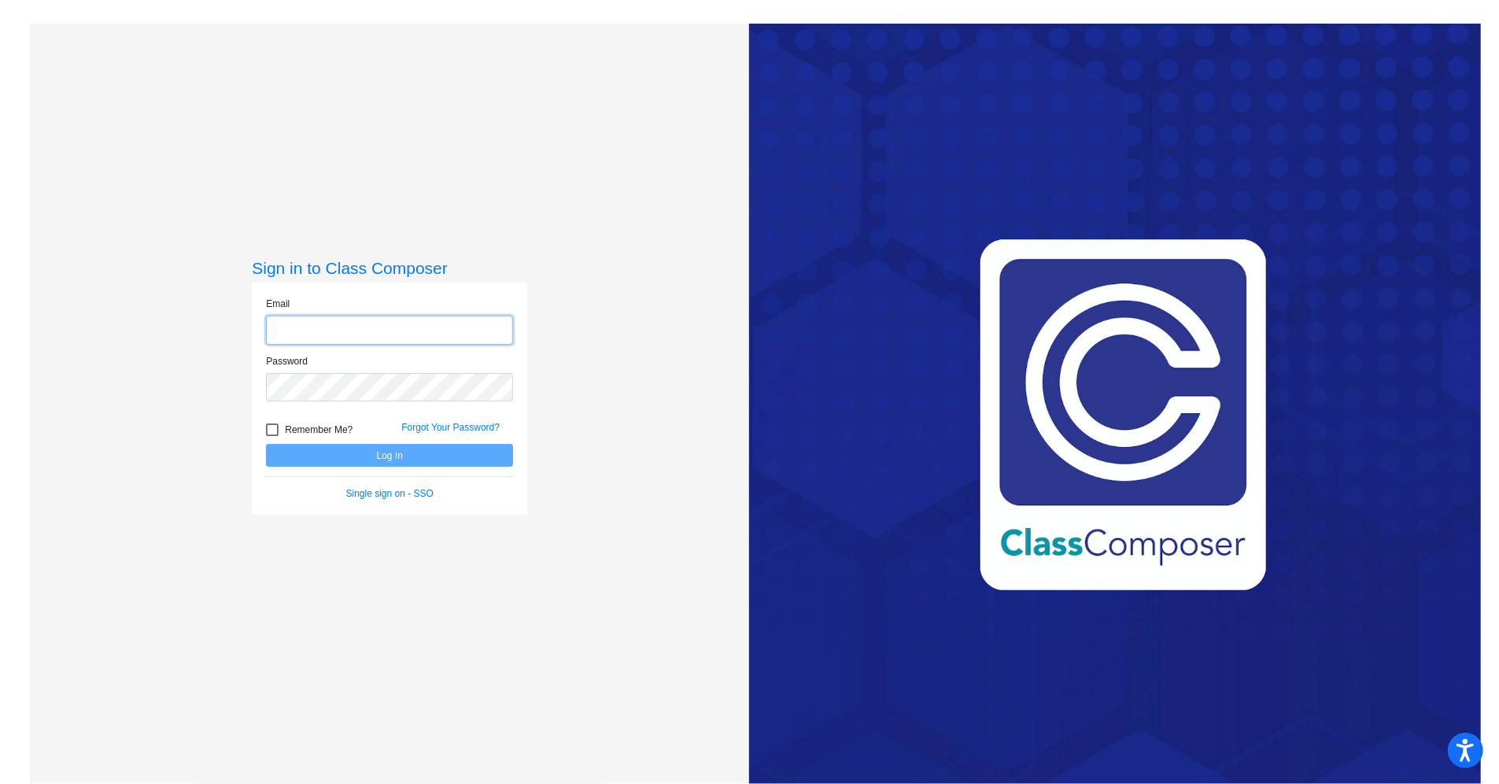
type input "maile.bellosi@smes.org"
click at [365, 451] on button "Log In" at bounding box center [389, 455] width 247 height 23
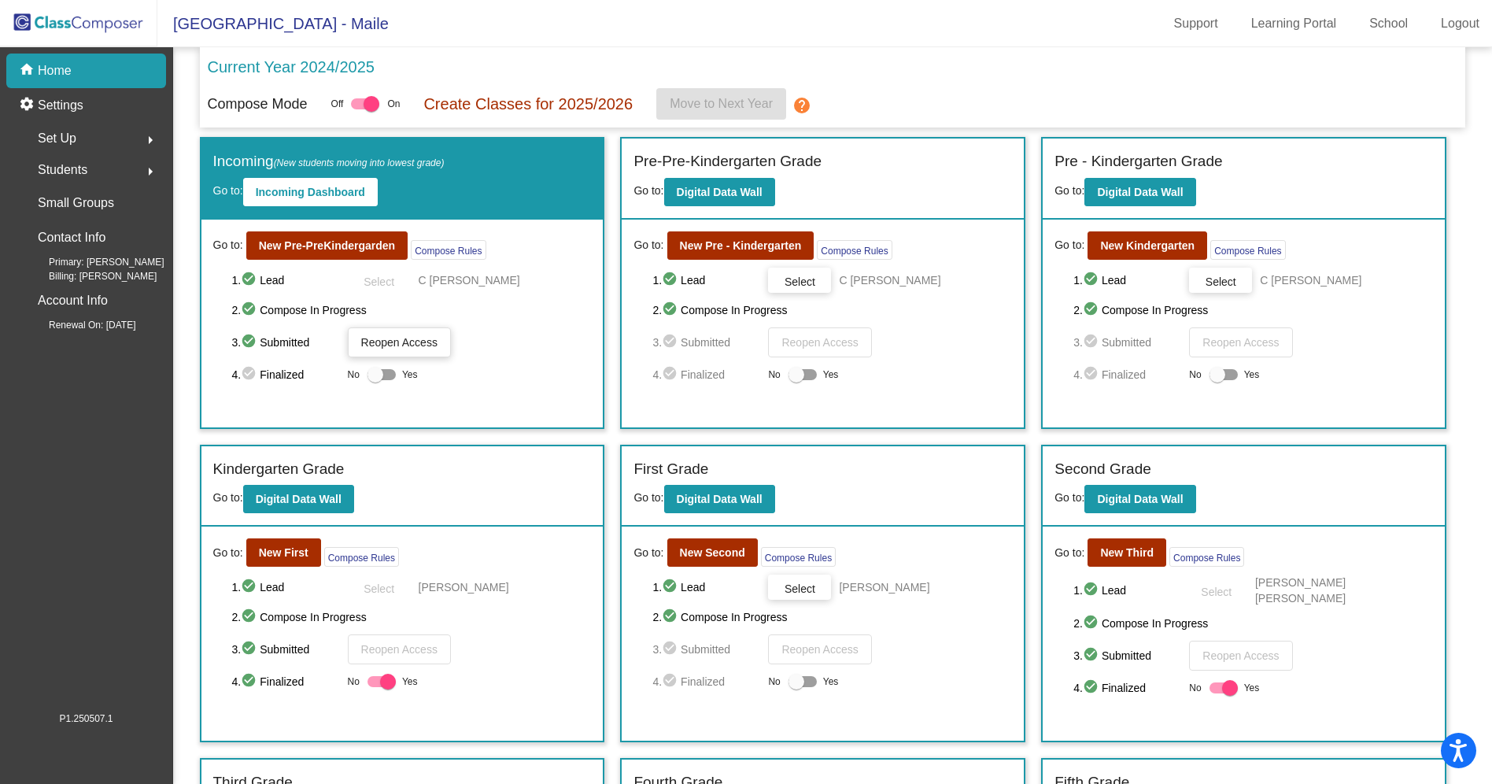
click at [381, 378] on div at bounding box center [375, 375] width 16 height 16
click at [375, 380] on input "Yes" at bounding box center [374, 380] width 1 height 1
checkbox input "true"
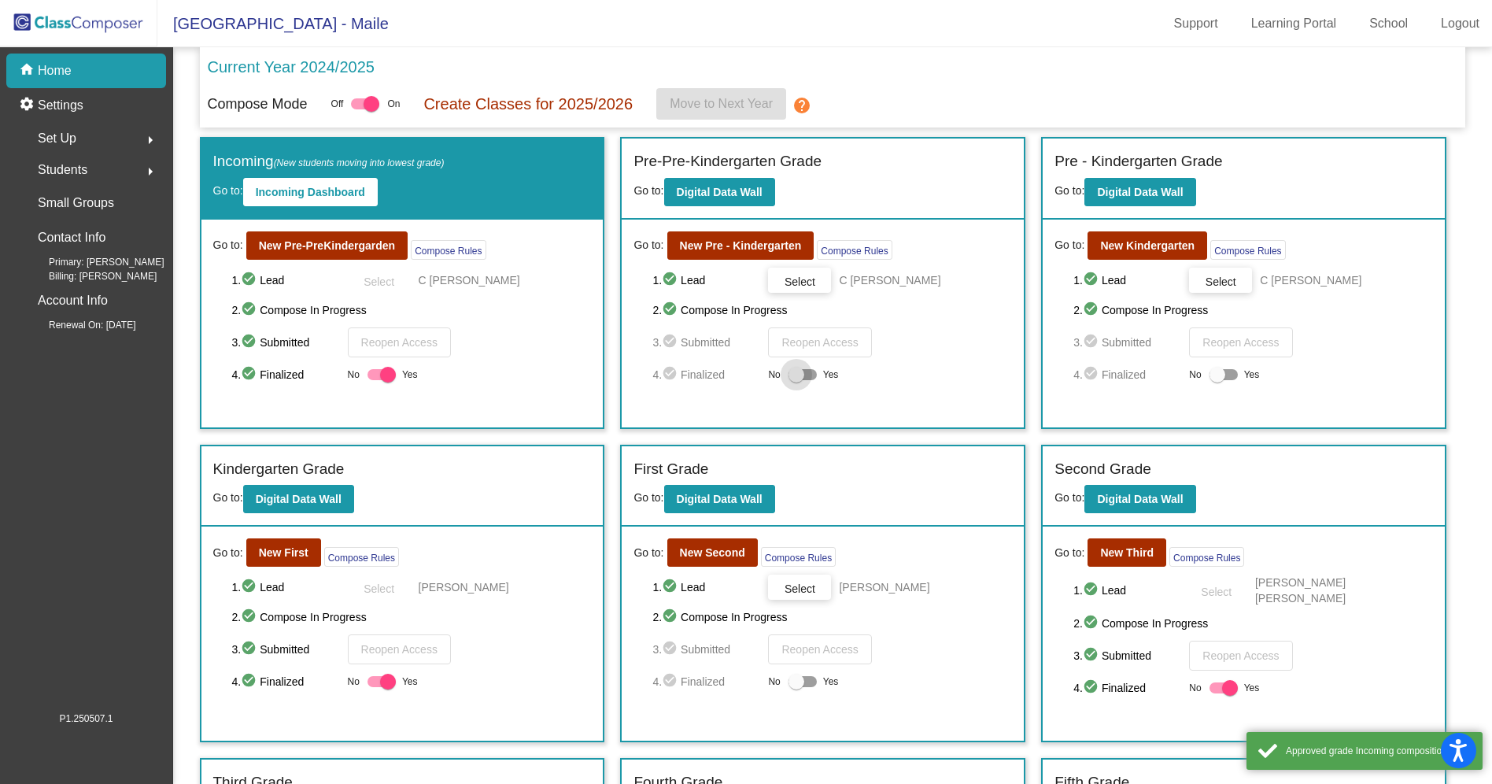
click at [809, 378] on div at bounding box center [802, 374] width 28 height 11
click at [796, 380] on input "Yes" at bounding box center [795, 380] width 1 height 1
checkbox input "true"
click at [1213, 381] on div at bounding box center [1217, 375] width 16 height 16
click at [1216, 381] on input "Yes" at bounding box center [1216, 380] width 1 height 1
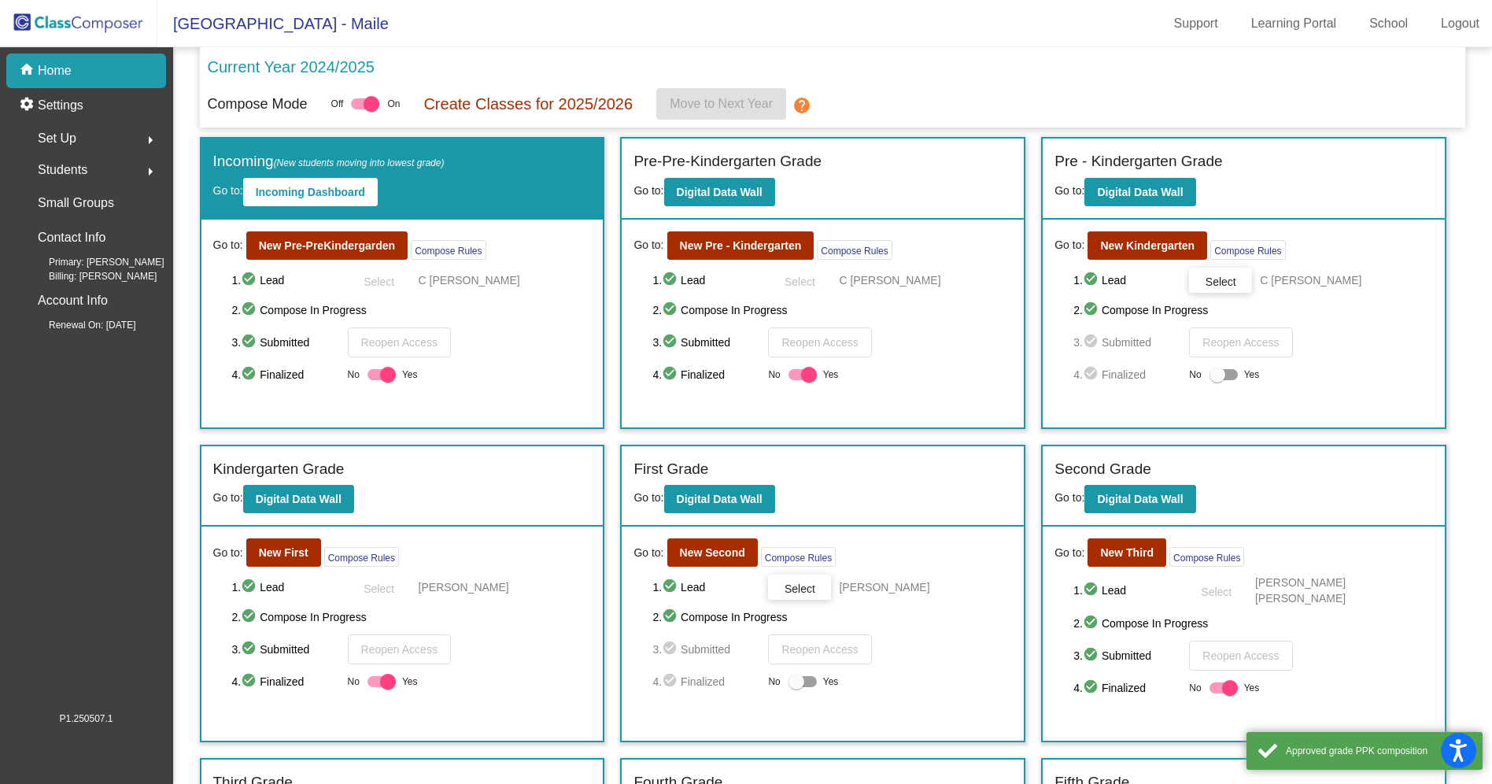
checkbox input "true"
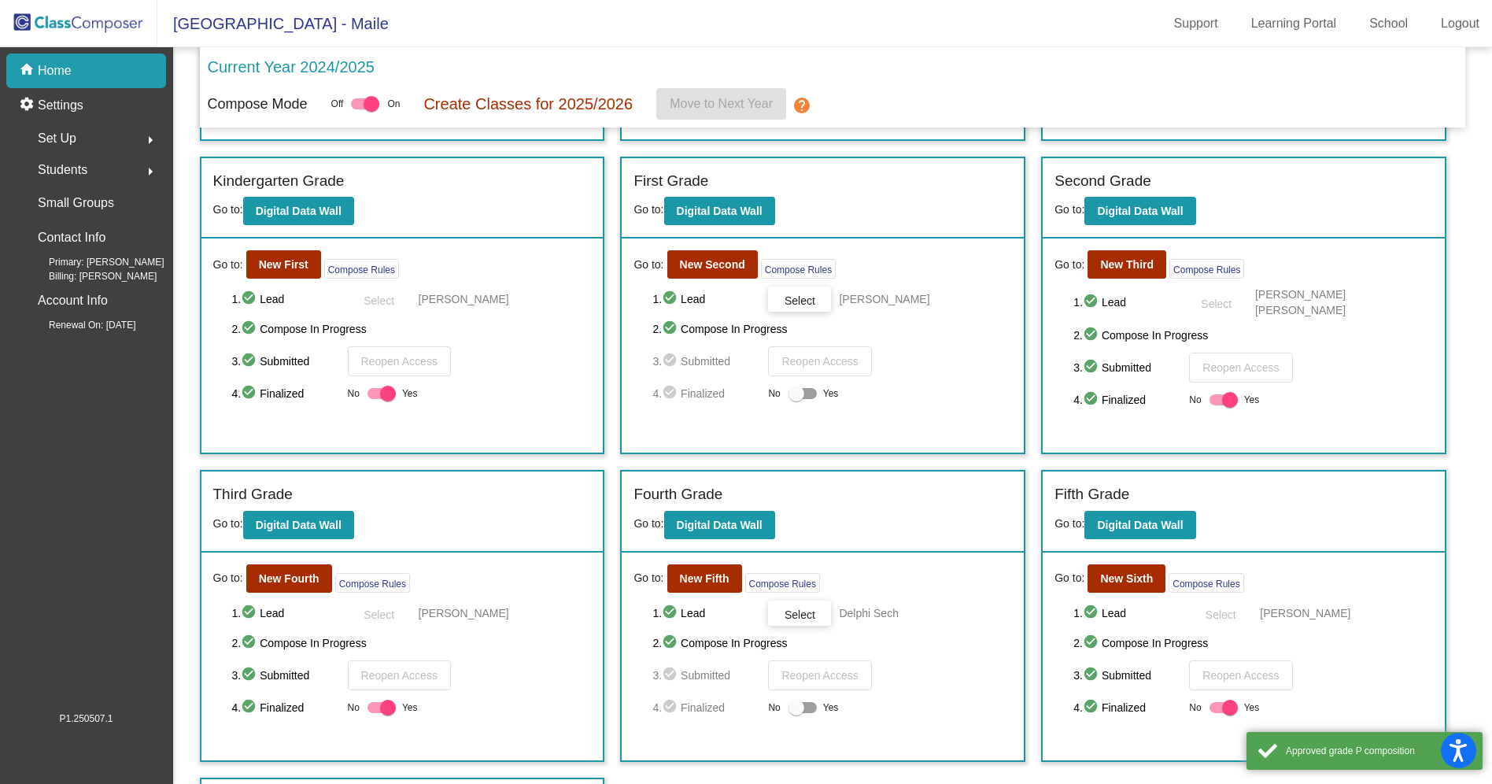
scroll to position [294, 0]
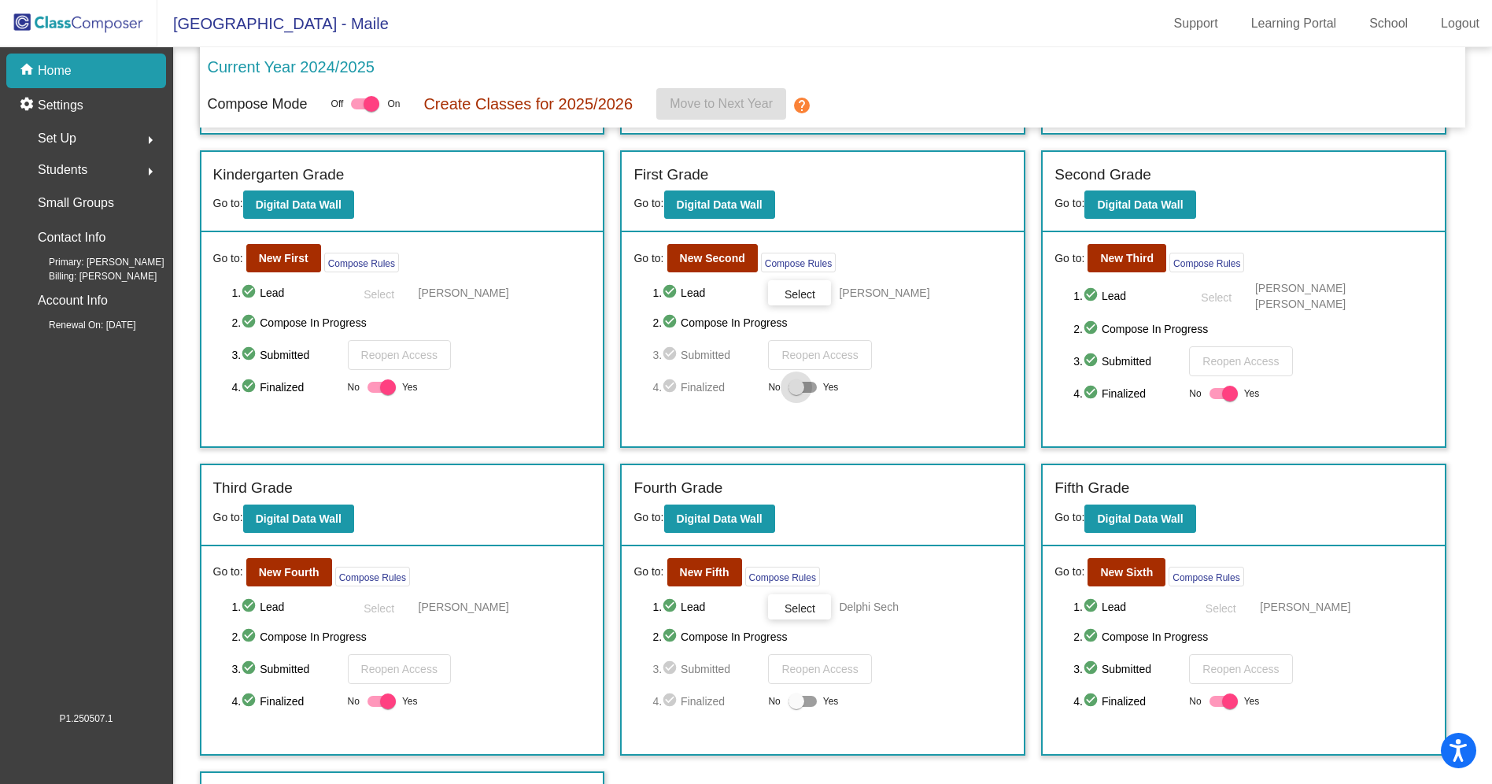
click at [813, 387] on label "Yes" at bounding box center [813, 387] width 50 height 19
click at [796, 393] on input "Yes" at bounding box center [795, 393] width 1 height 1
checkbox input "true"
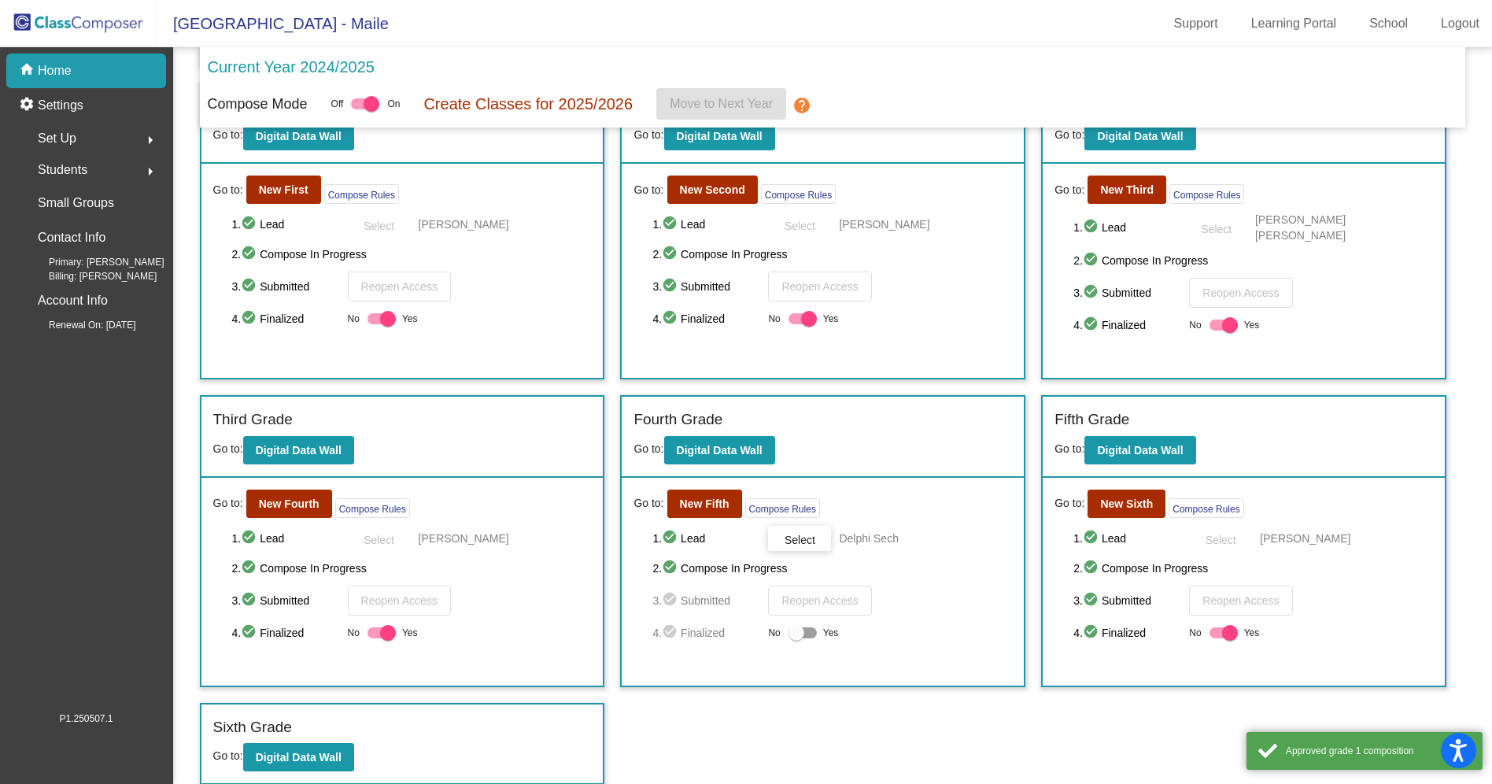
scroll to position [362, 0]
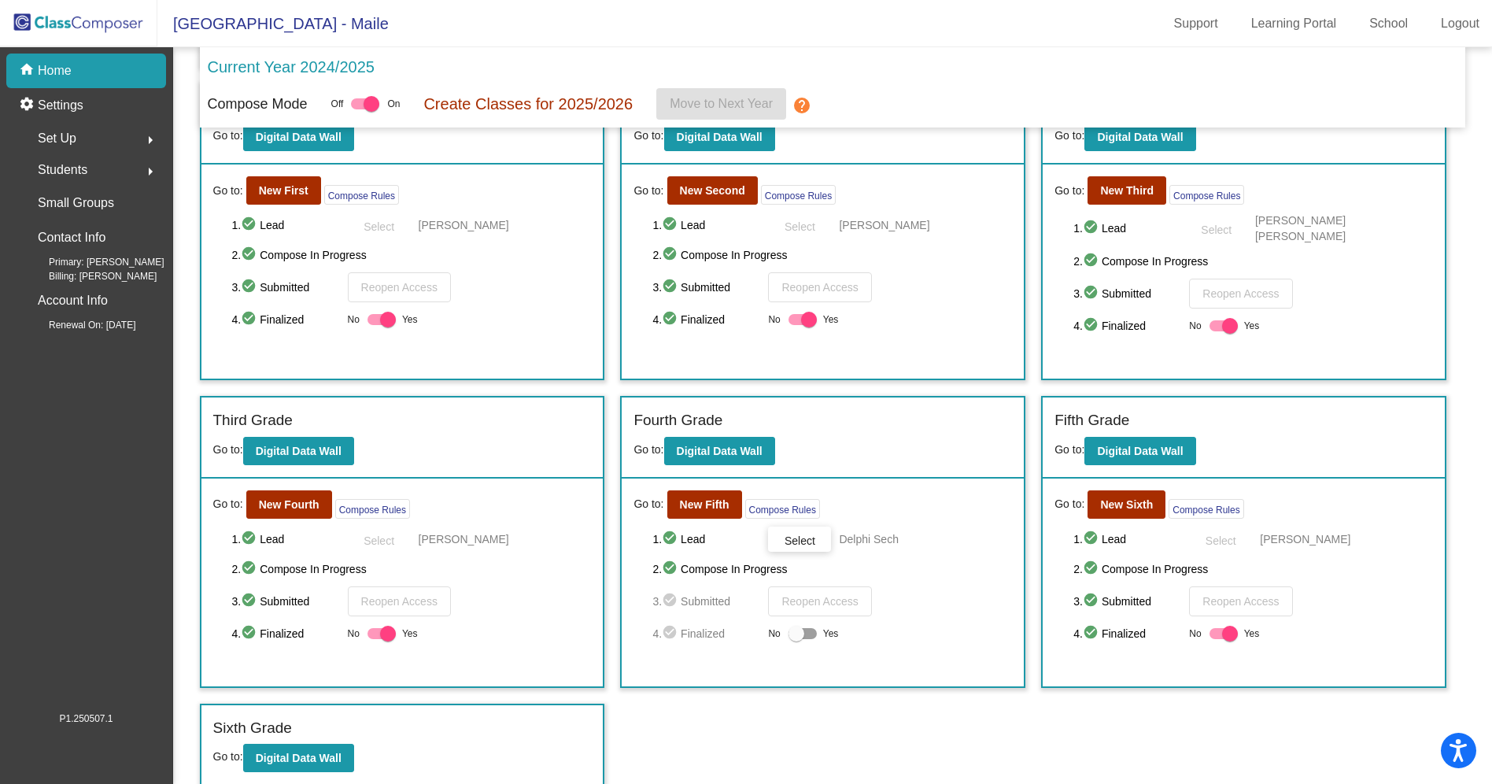
click at [803, 628] on div at bounding box center [802, 633] width 28 height 11
click at [796, 639] on input "Yes" at bounding box center [795, 639] width 1 height 1
checkbox input "true"
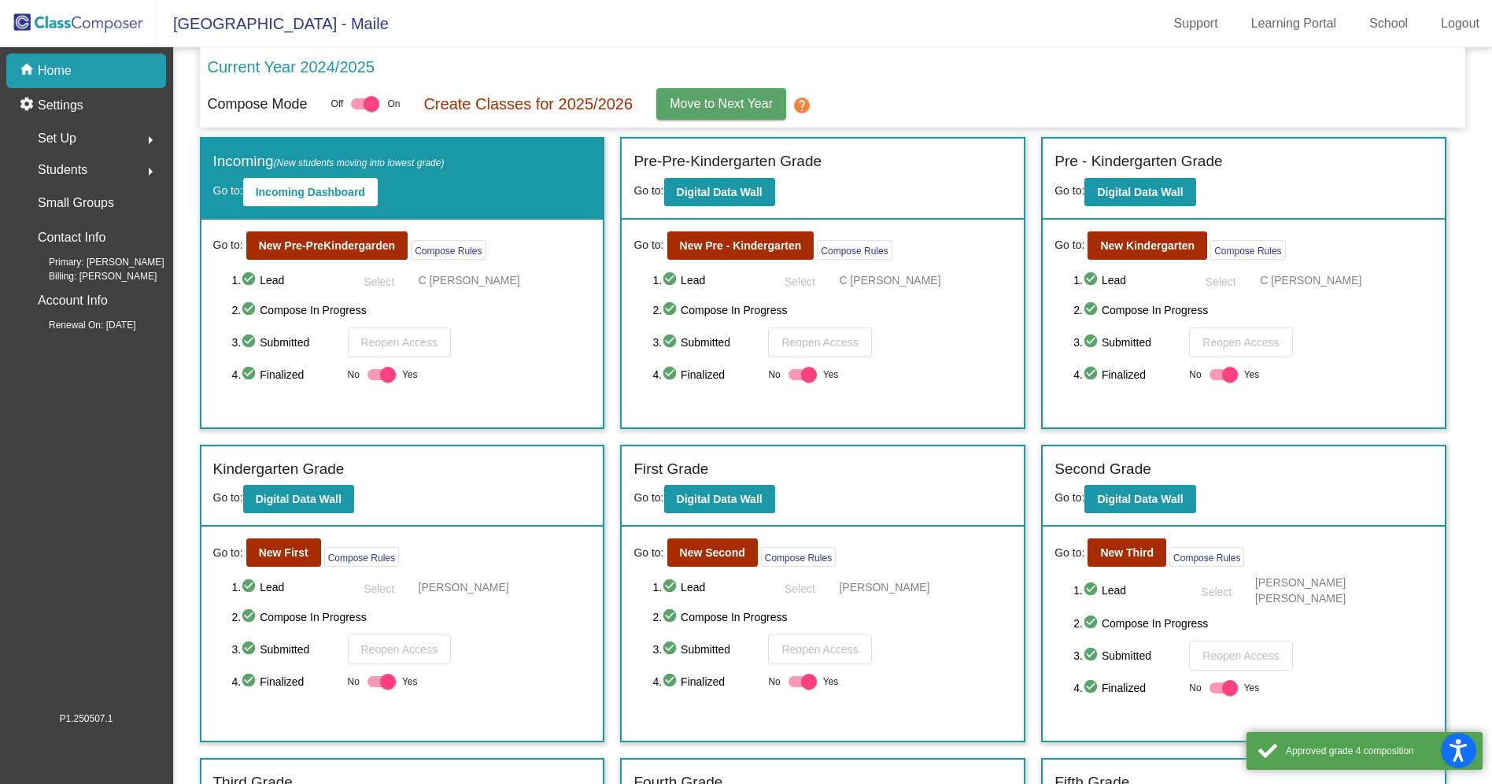
scroll to position [0, 0]
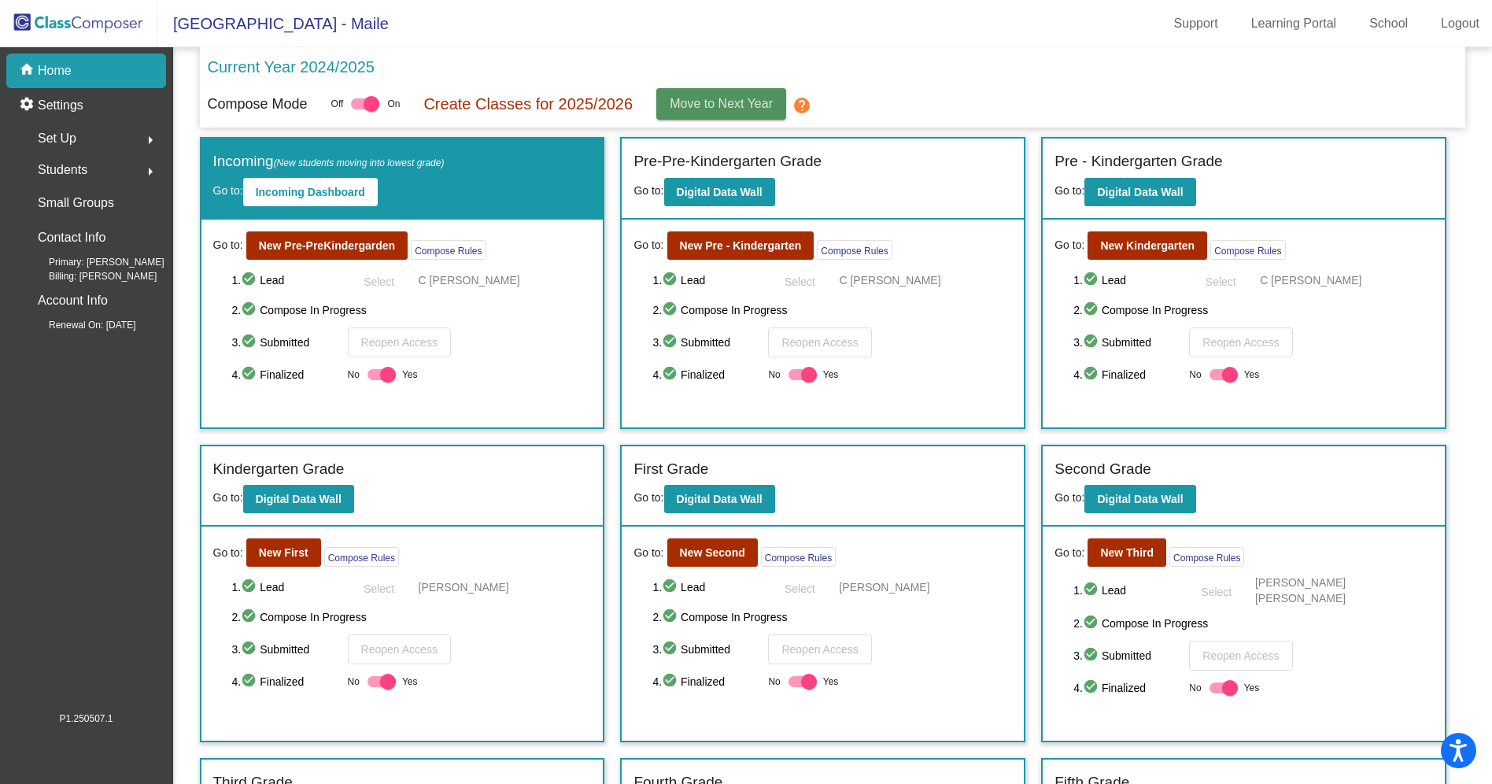
click at [737, 101] on span "Move to Next Year" at bounding box center [720, 103] width 103 height 13
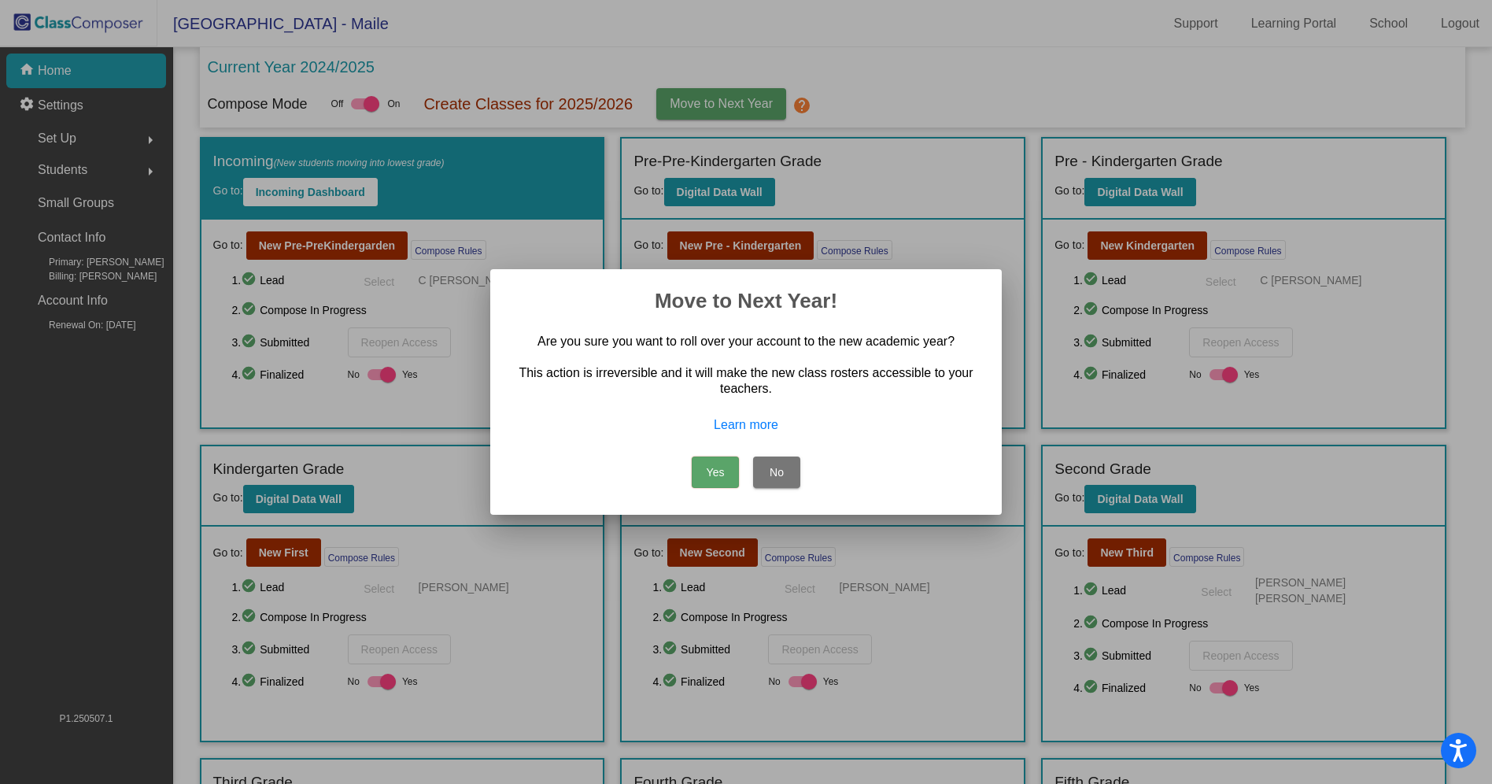
click at [791, 472] on button "No" at bounding box center [776, 471] width 47 height 31
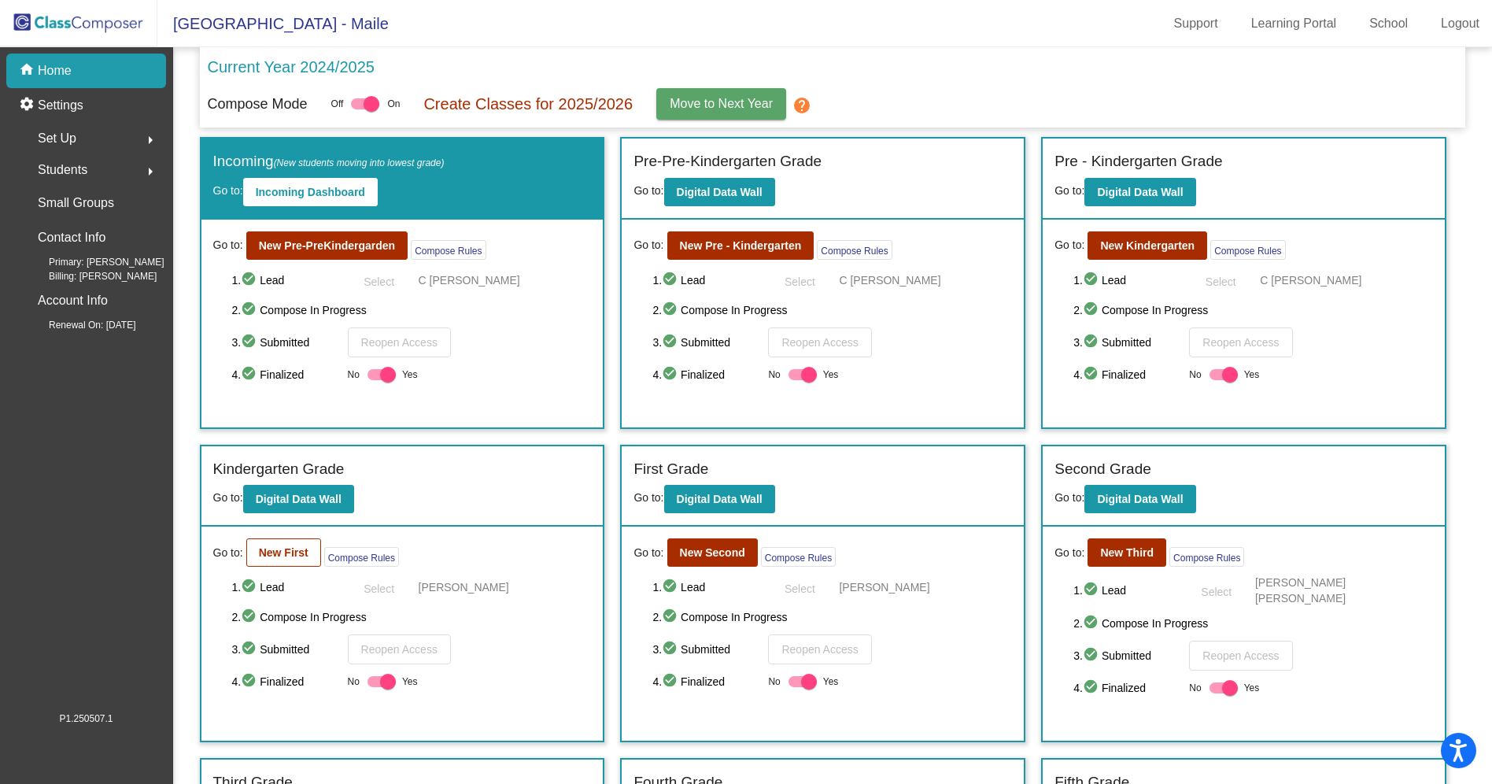
click at [287, 551] on b "New First" at bounding box center [284, 552] width 50 height 13
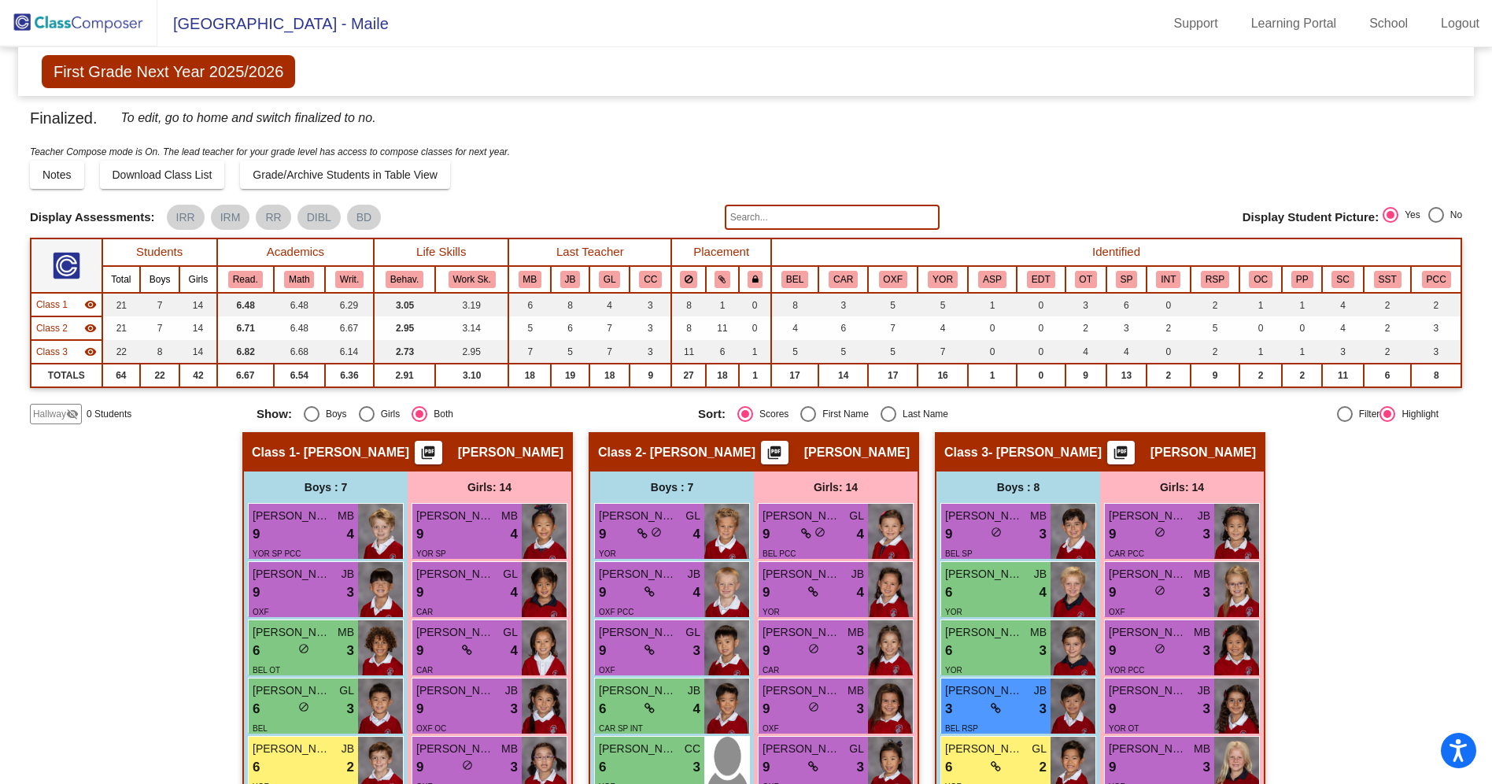
click at [114, 19] on img at bounding box center [78, 23] width 157 height 46
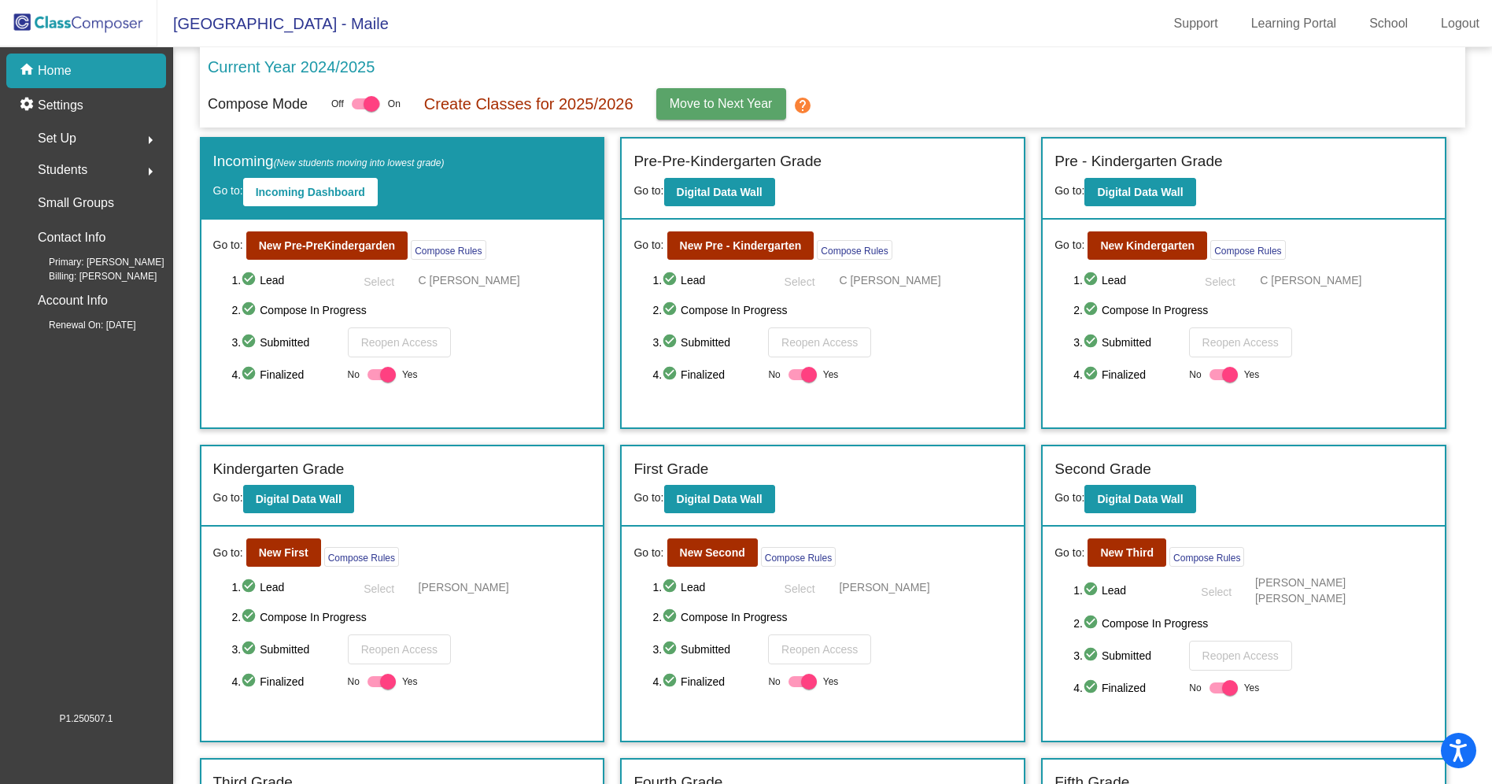
click at [768, 114] on button "Move to Next Year" at bounding box center [721, 103] width 130 height 31
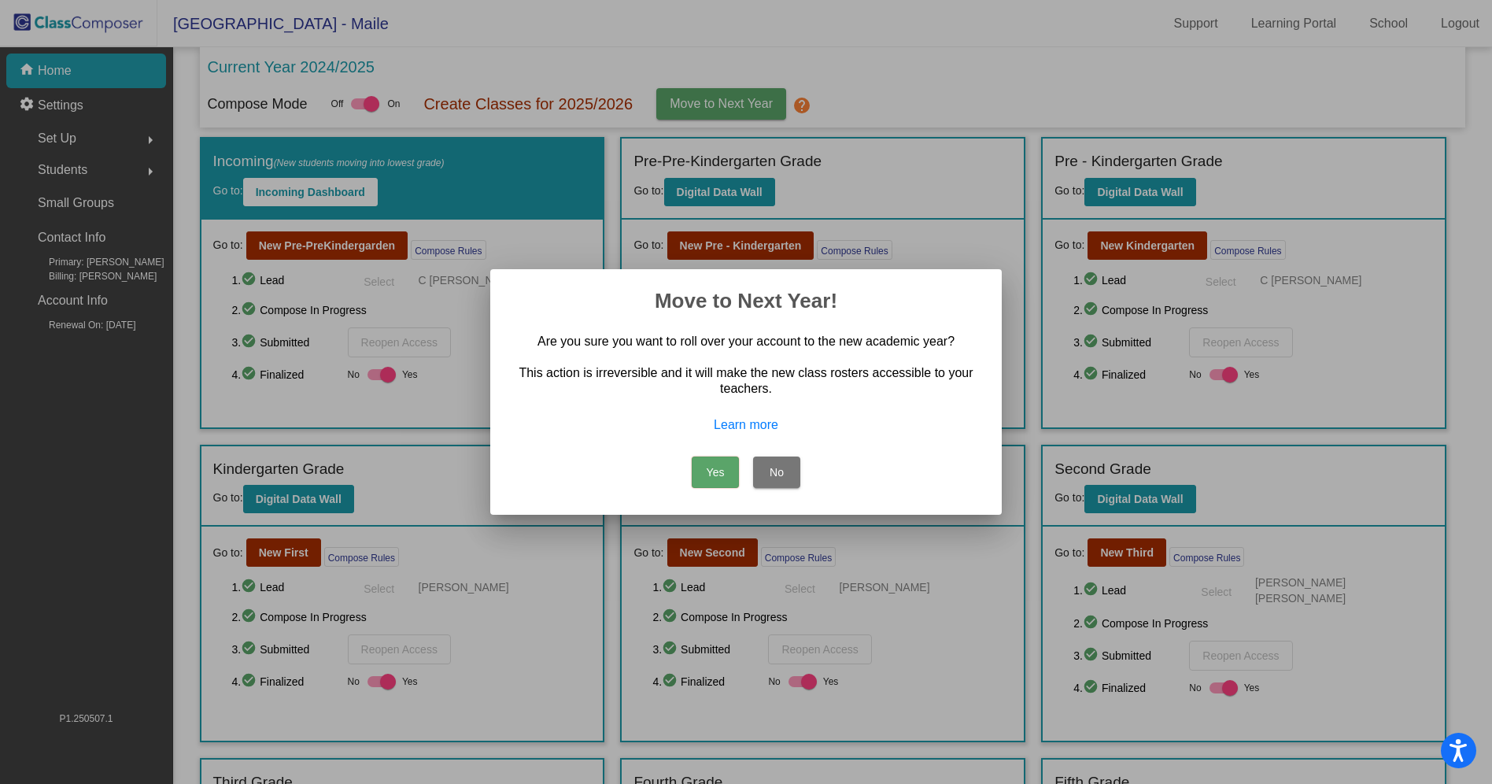
click at [721, 479] on button "Yes" at bounding box center [715, 471] width 47 height 31
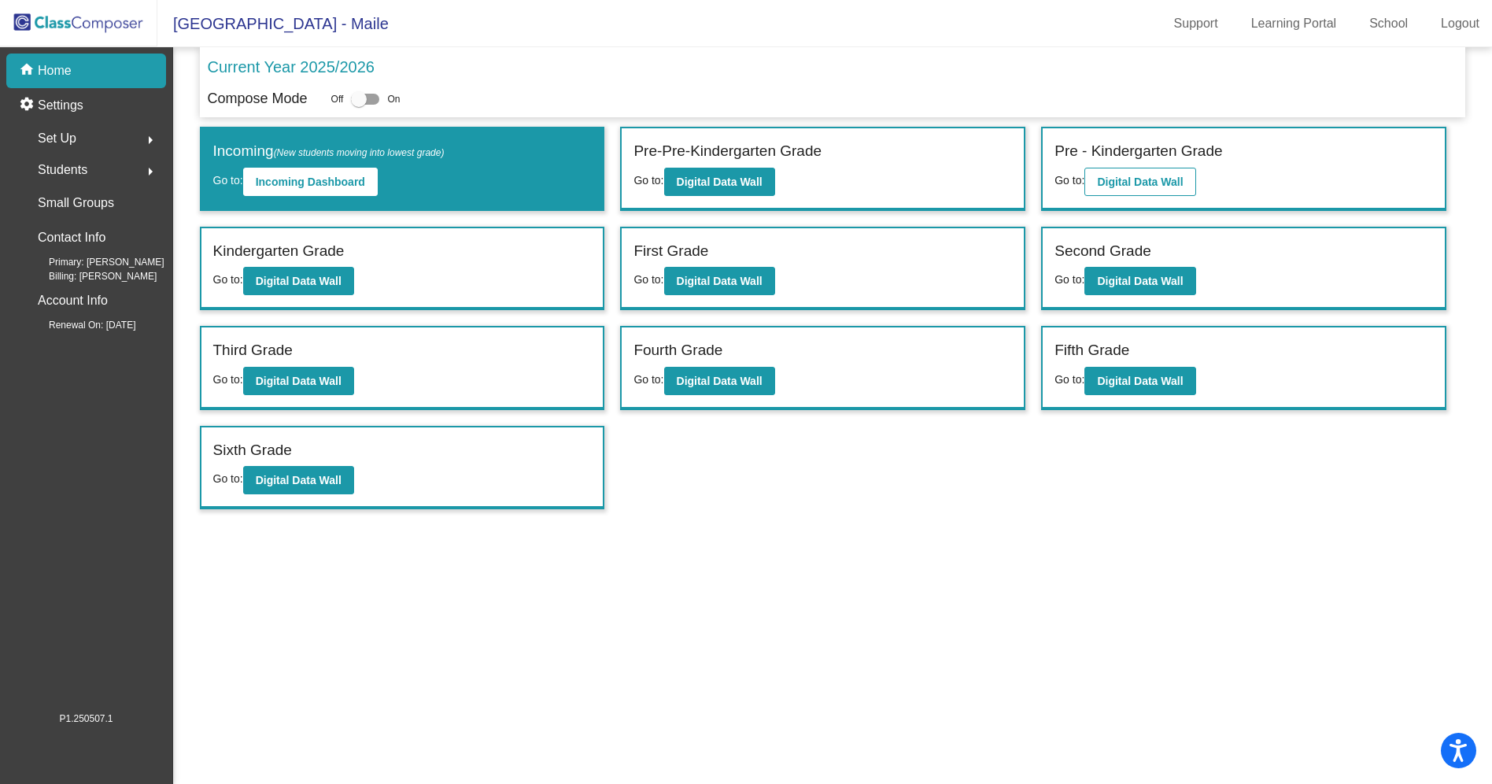
click at [1164, 183] on b "Digital Data Wall" at bounding box center [1140, 181] width 86 height 13
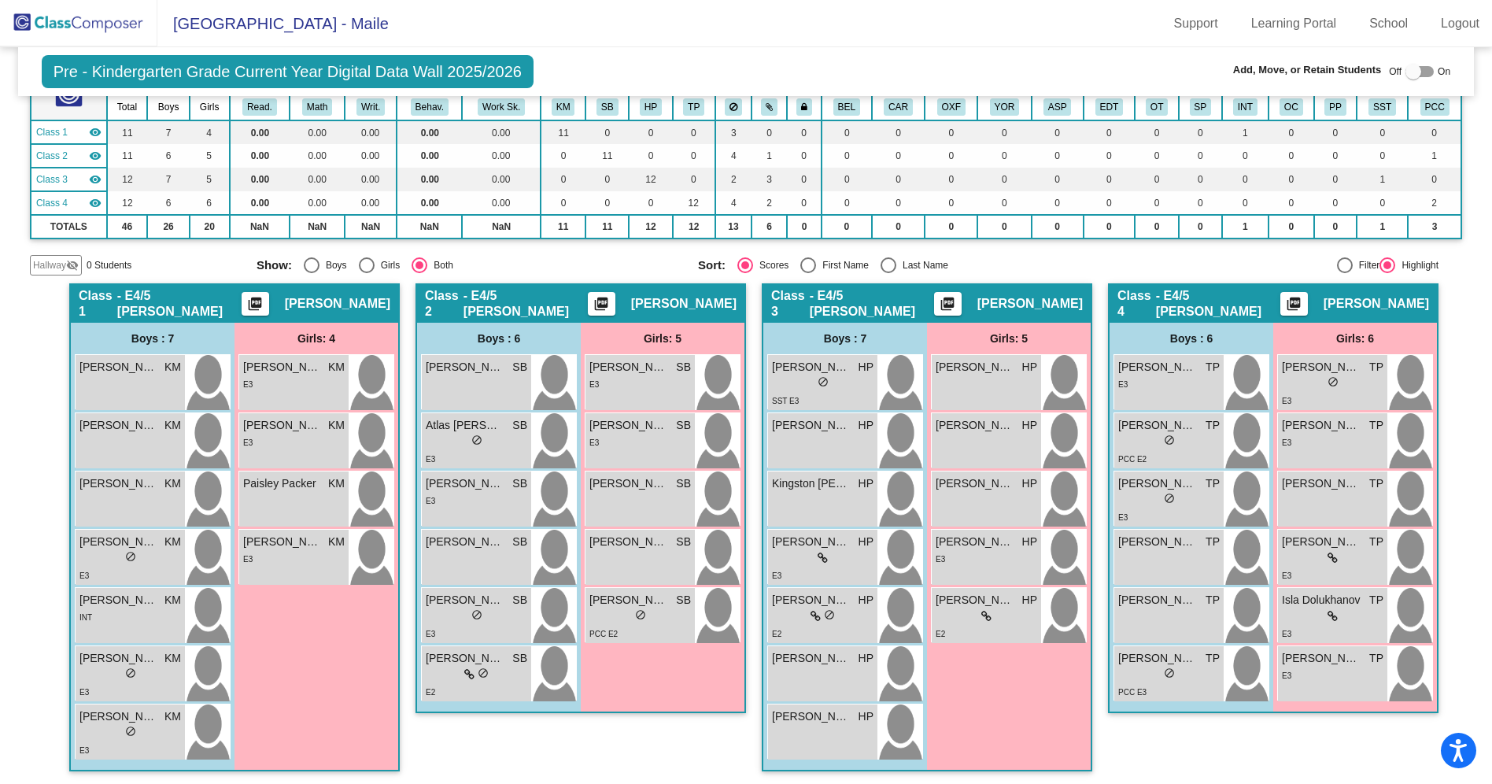
scroll to position [1, 0]
click at [88, 28] on img at bounding box center [78, 23] width 157 height 46
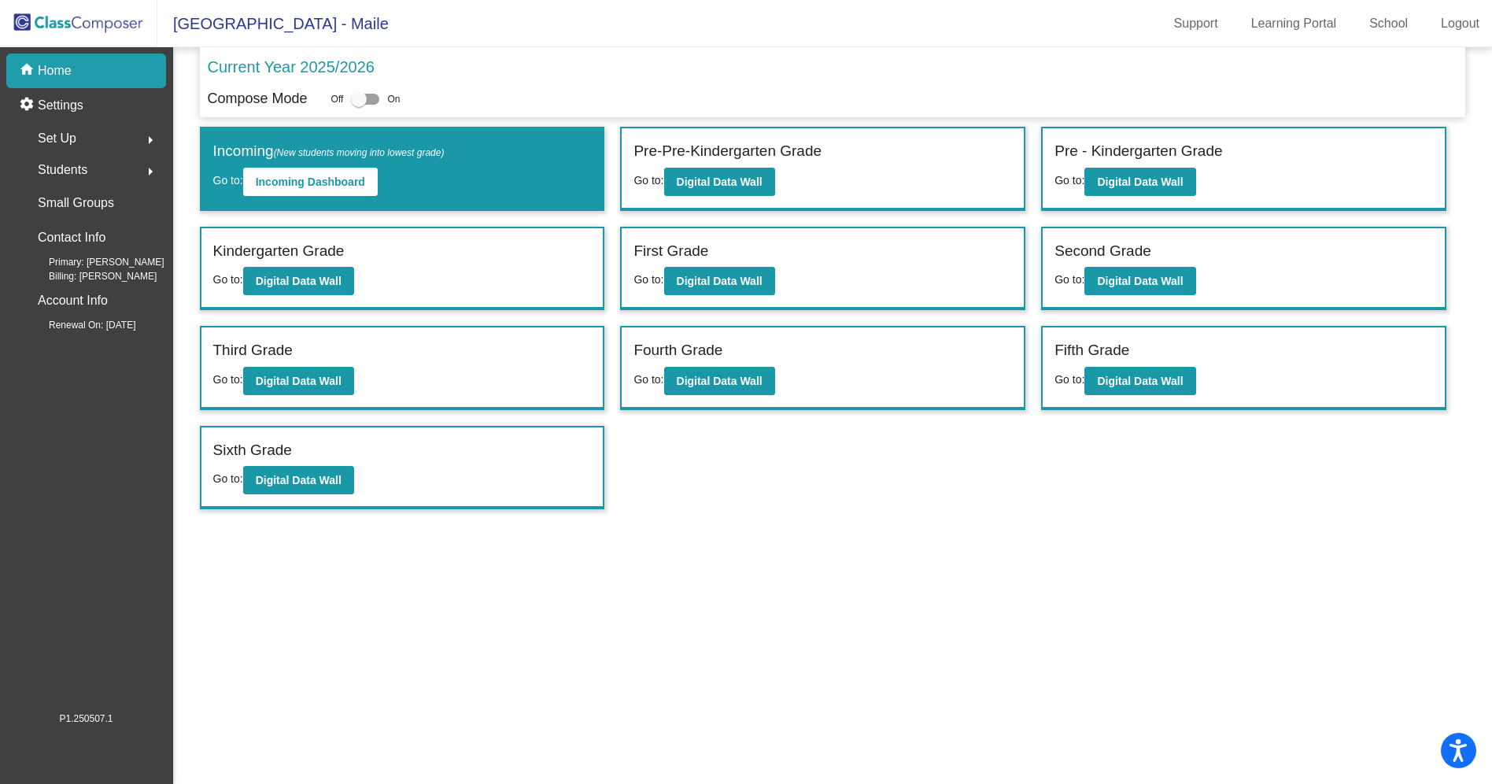
click at [66, 139] on span "Set Up" at bounding box center [57, 138] width 39 height 22
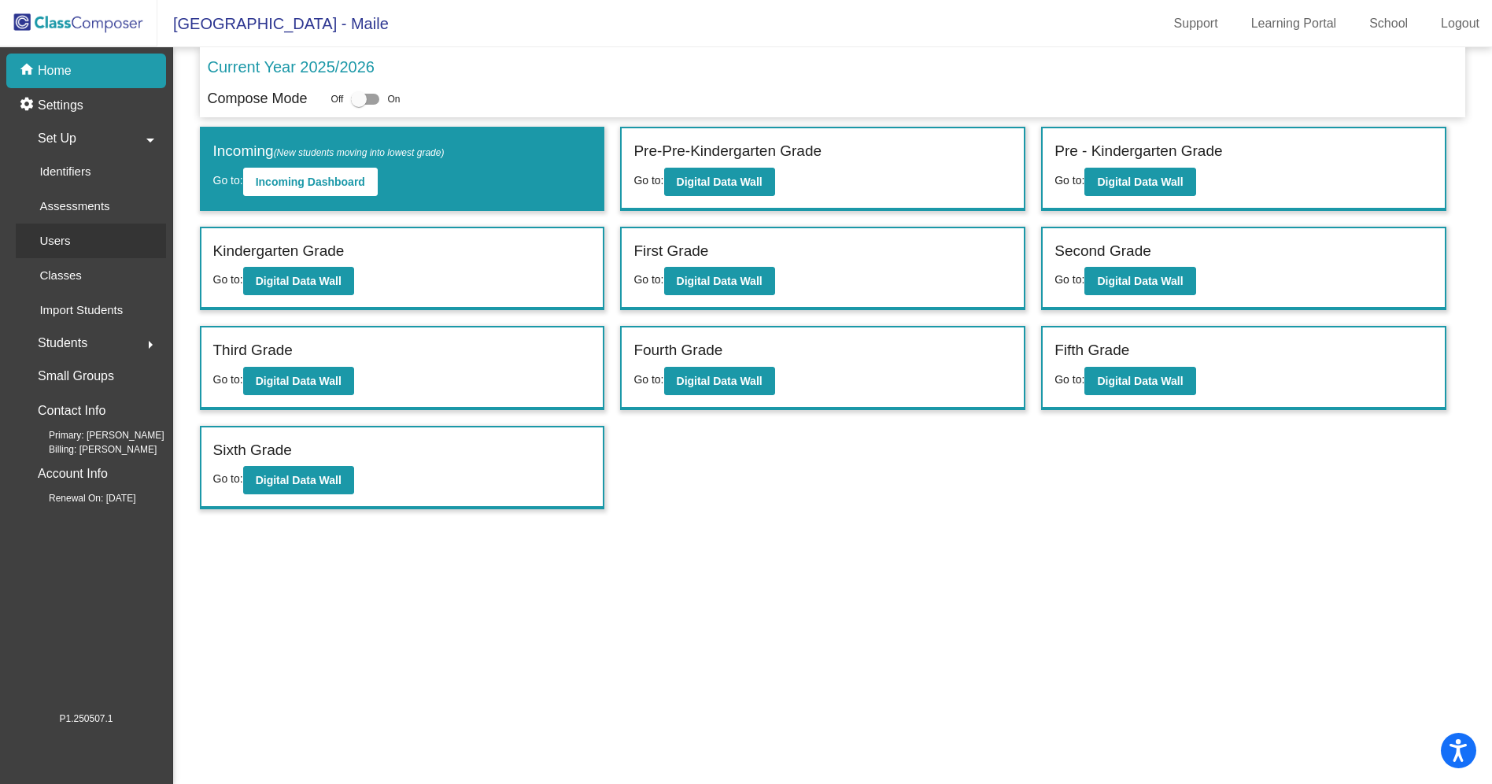
click at [68, 244] on p "Users" at bounding box center [54, 240] width 31 height 19
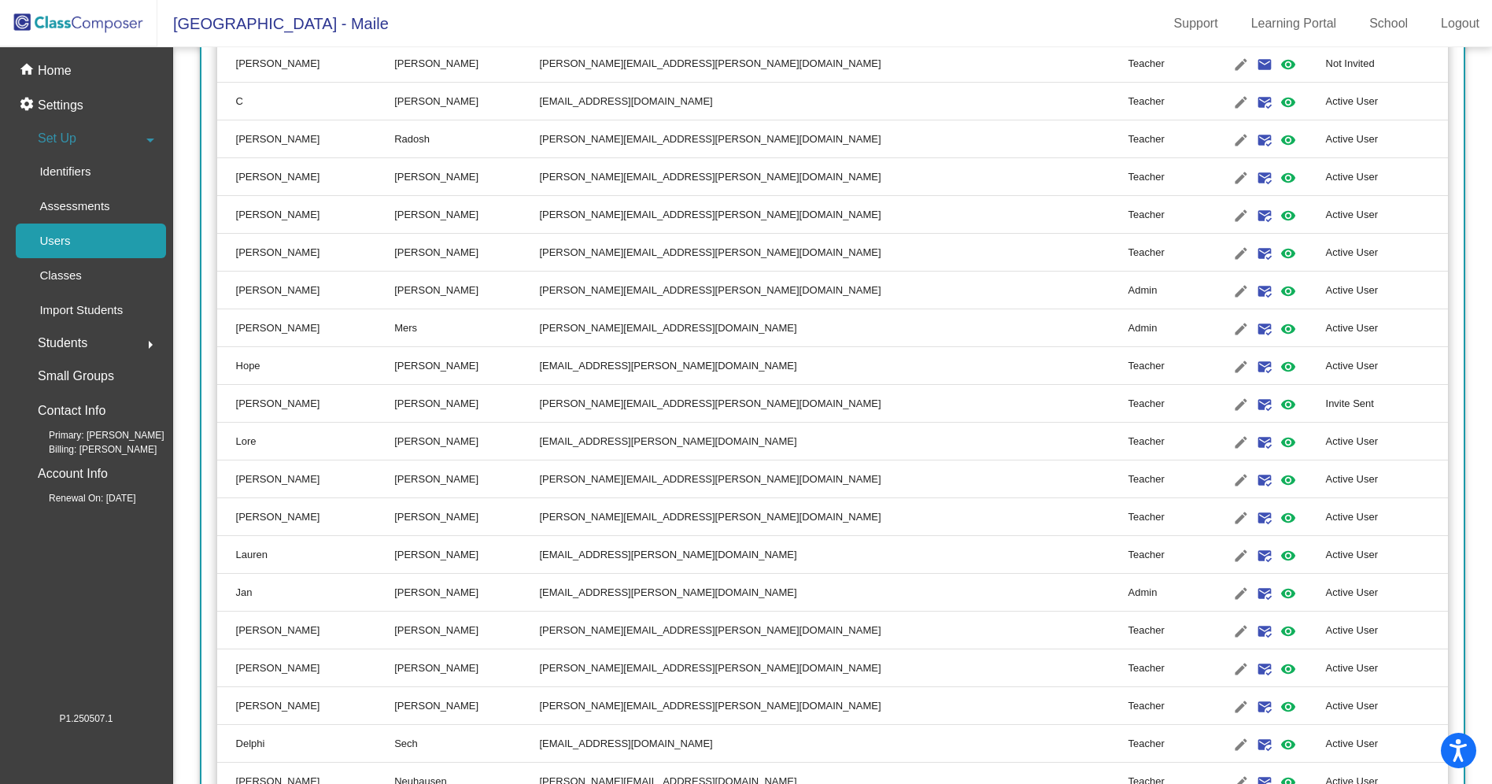
scroll to position [1223, 0]
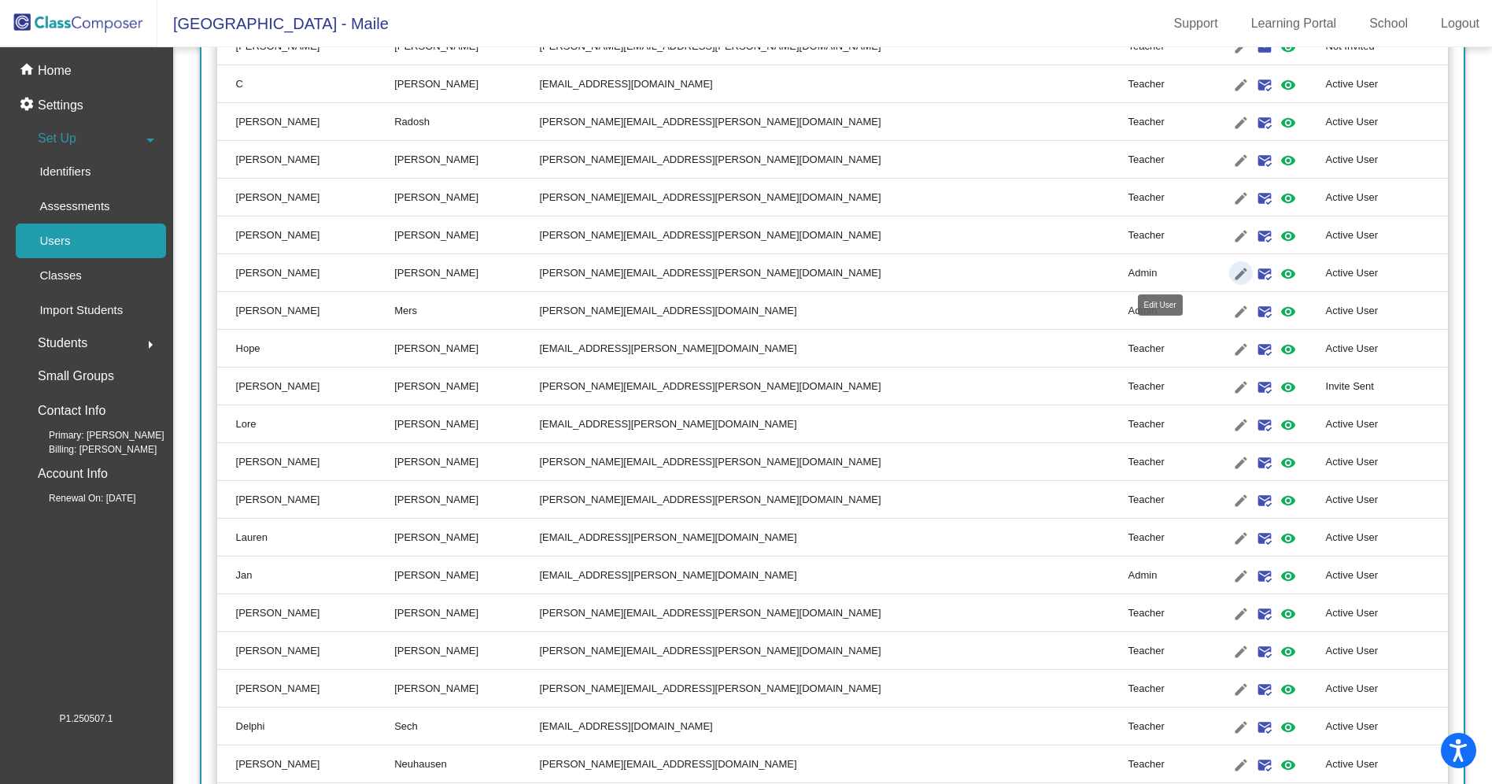
click at [1231, 270] on mat-icon "edit" at bounding box center [1240, 273] width 19 height 19
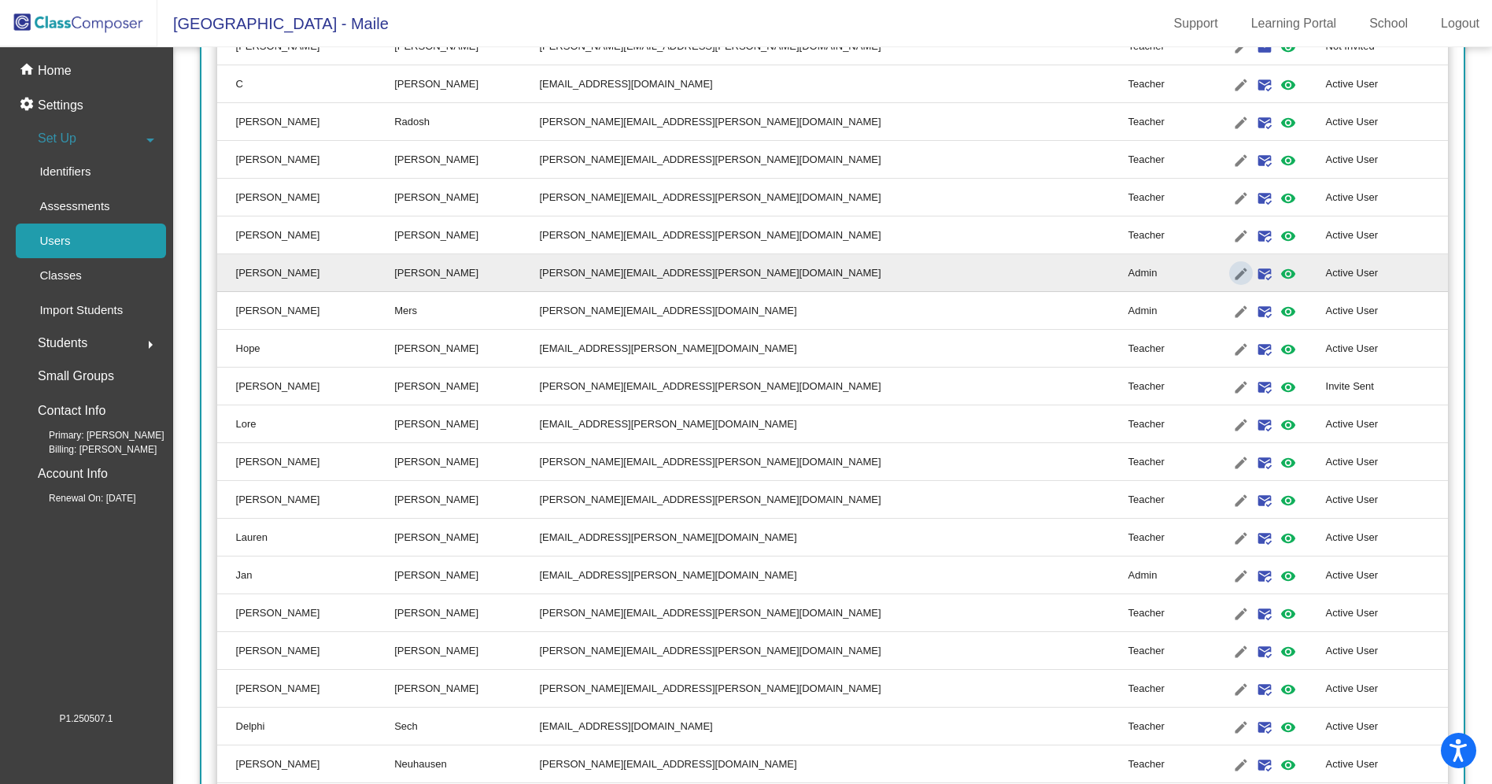
type input "Cris"
type input "Lozon"
type input "cris.lozon@smes.org"
radio input "true"
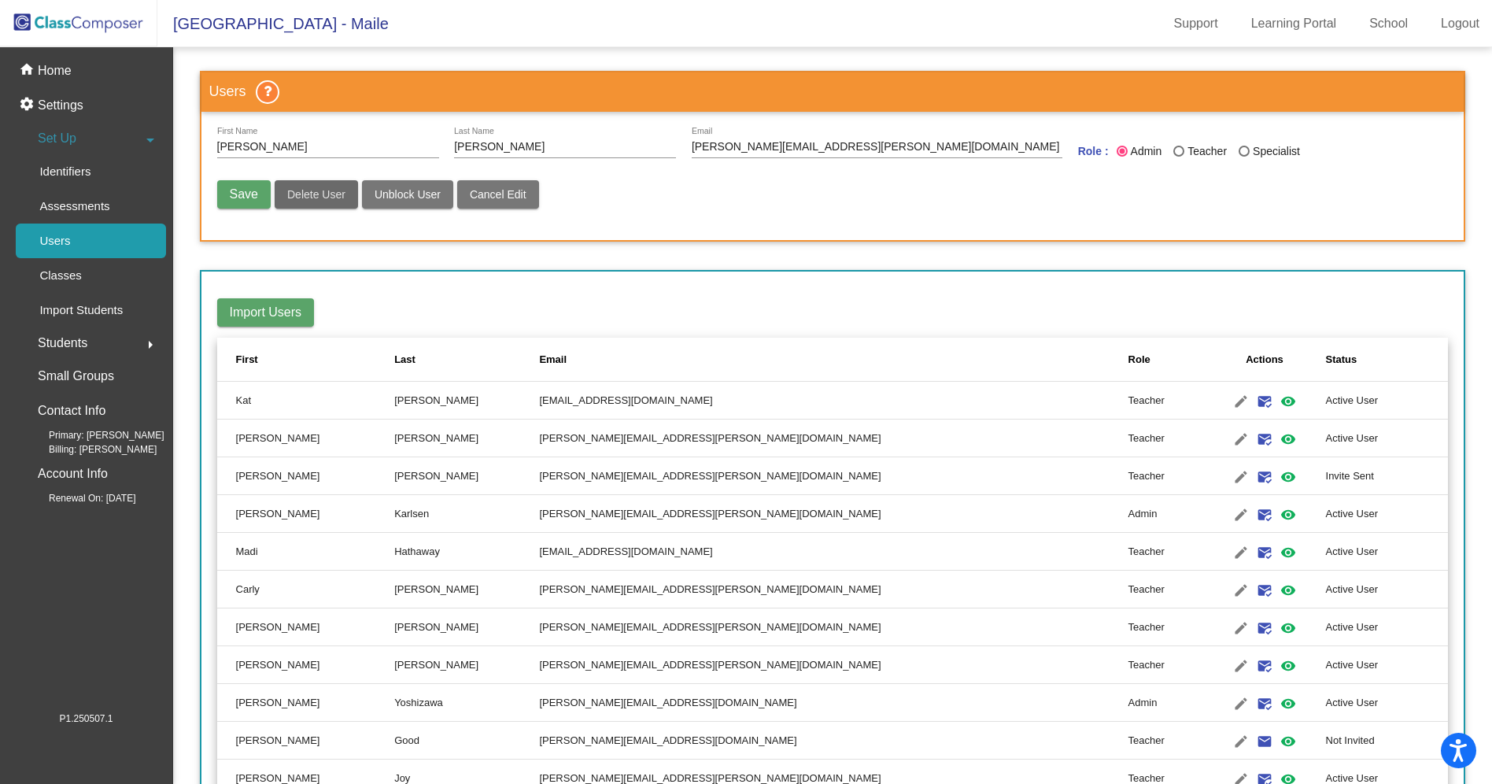
click at [293, 199] on span "Delete User" at bounding box center [316, 194] width 58 height 13
radio input "false"
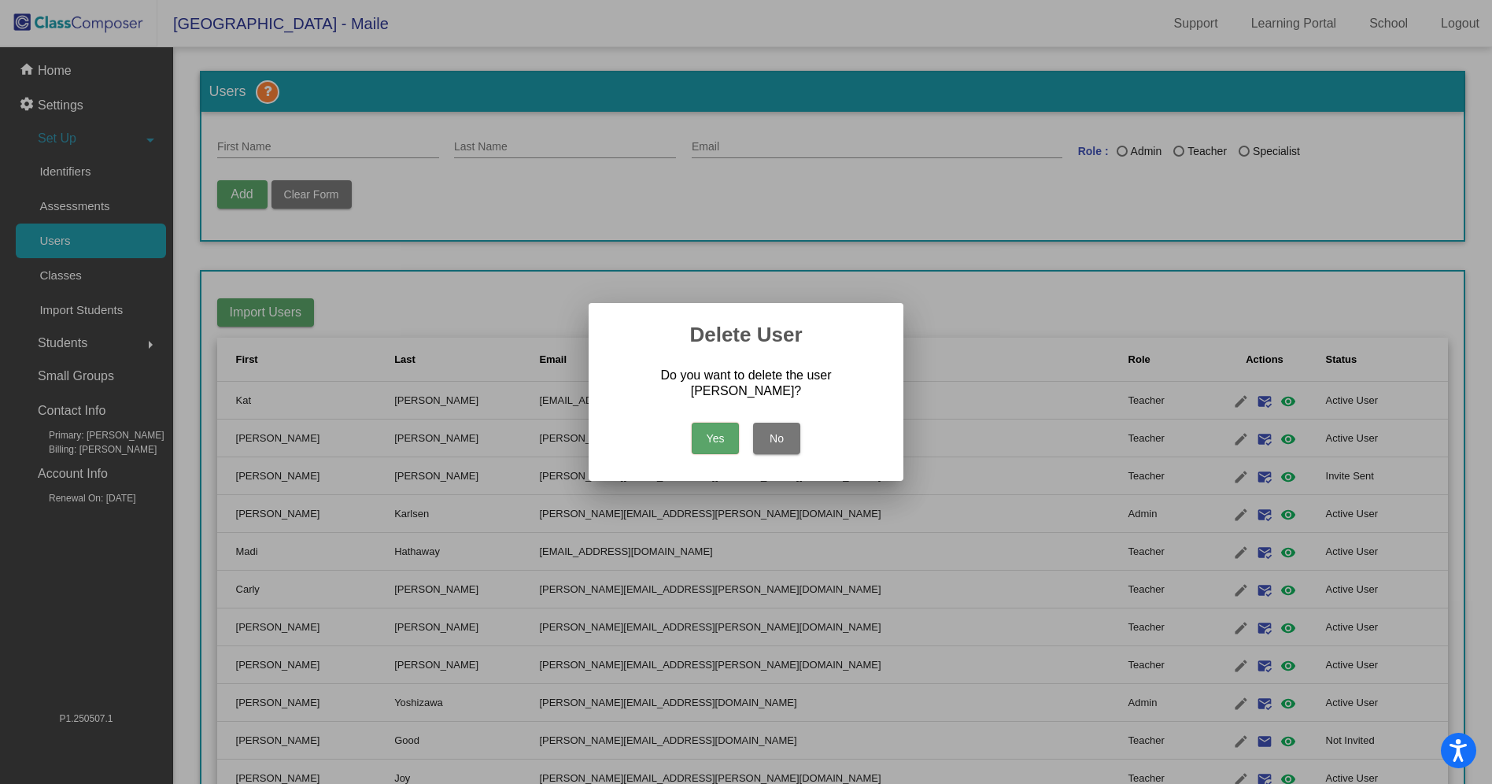
click at [724, 438] on button "Yes" at bounding box center [715, 437] width 47 height 31
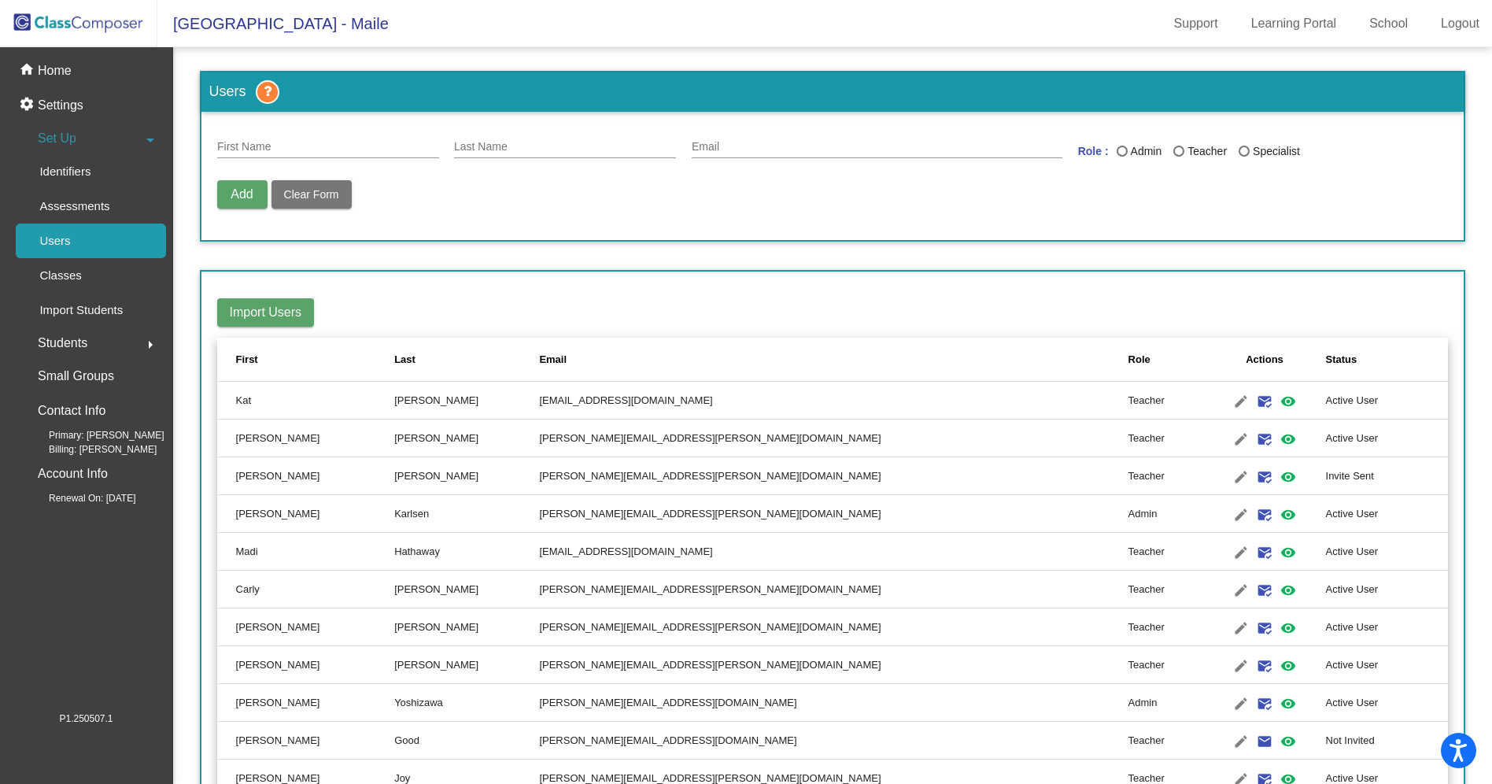
click at [66, 42] on img at bounding box center [78, 23] width 157 height 46
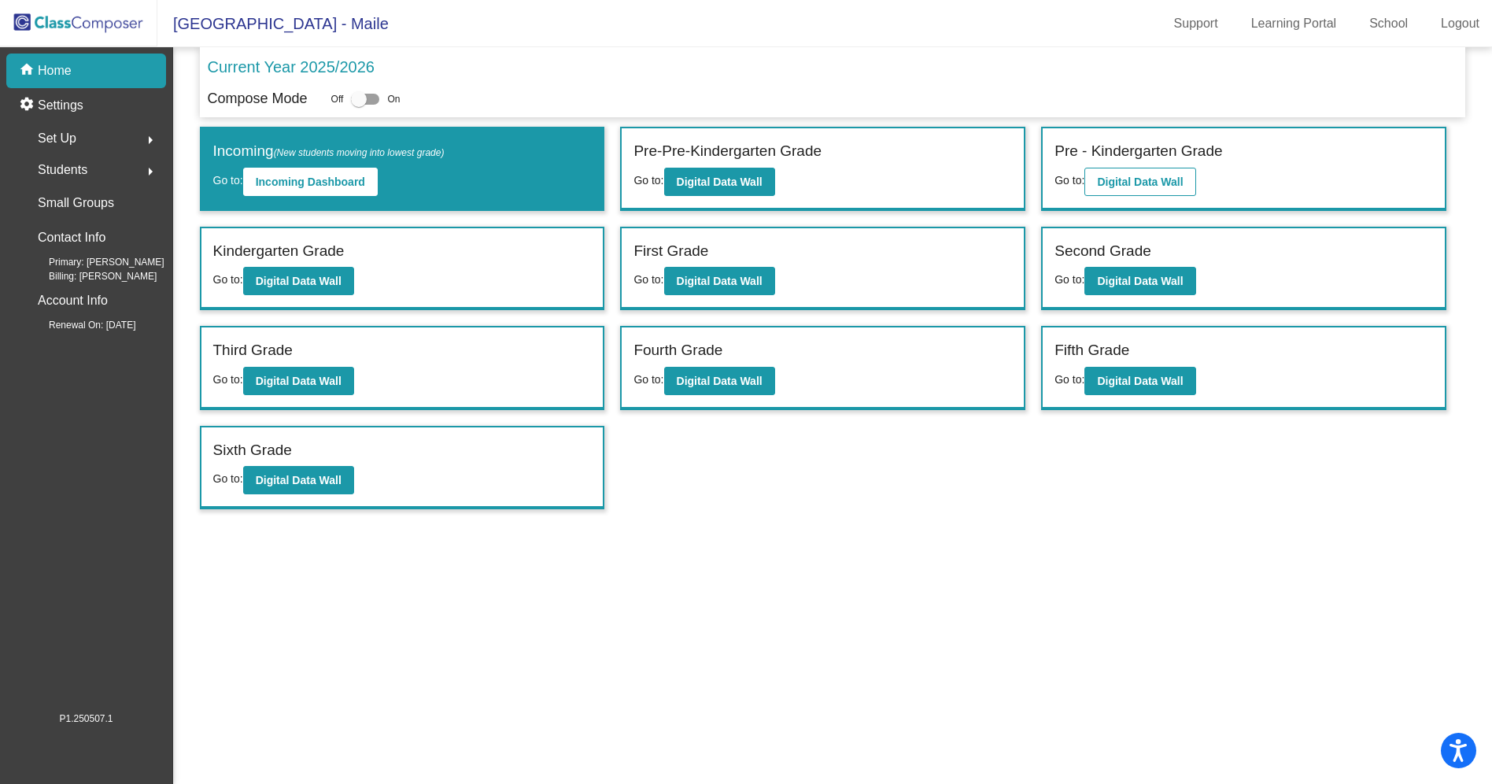
click at [1178, 186] on b "Digital Data Wall" at bounding box center [1140, 181] width 86 height 13
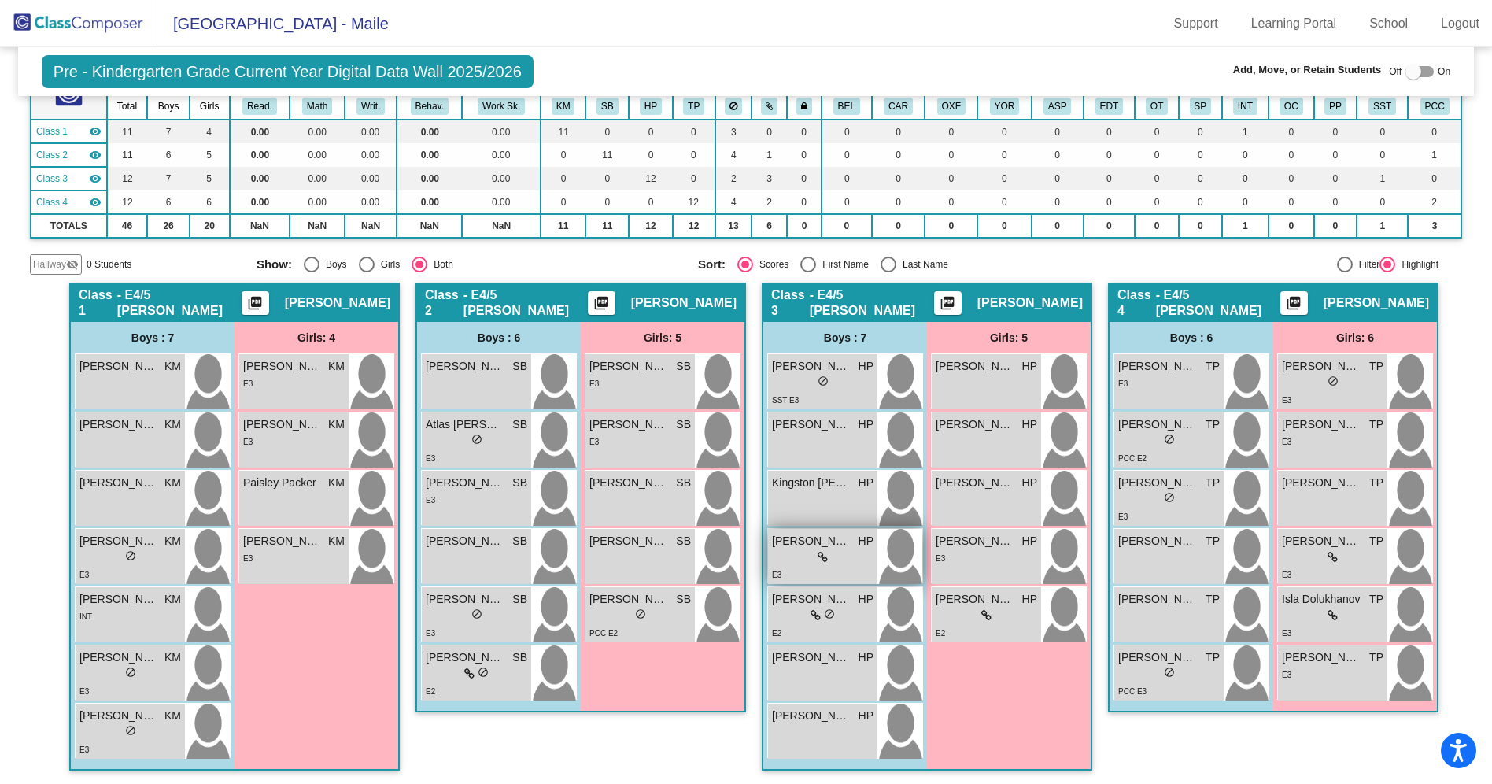
scroll to position [120, 0]
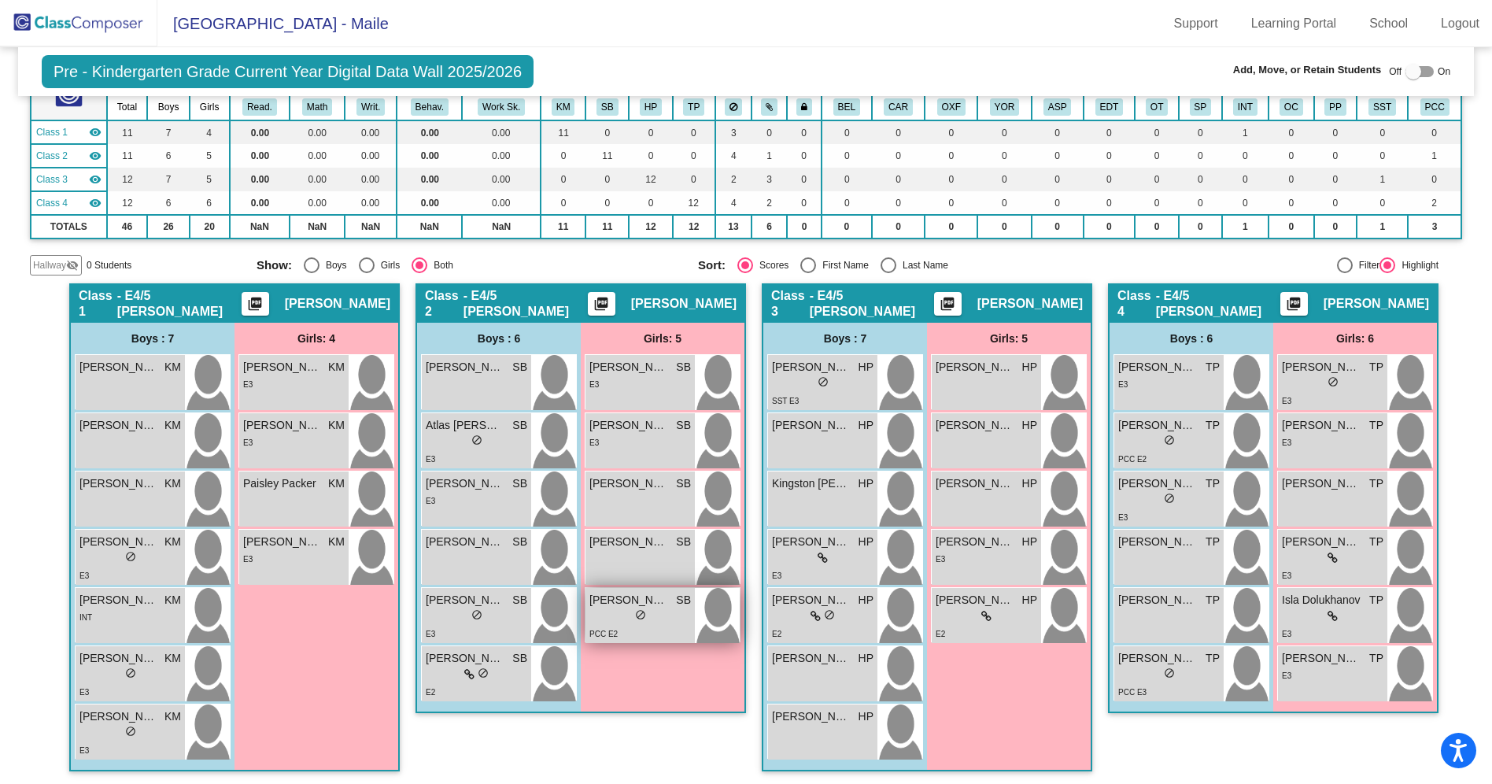
click at [675, 616] on div "lock do_not_disturb_alt" at bounding box center [639, 616] width 101 height 17
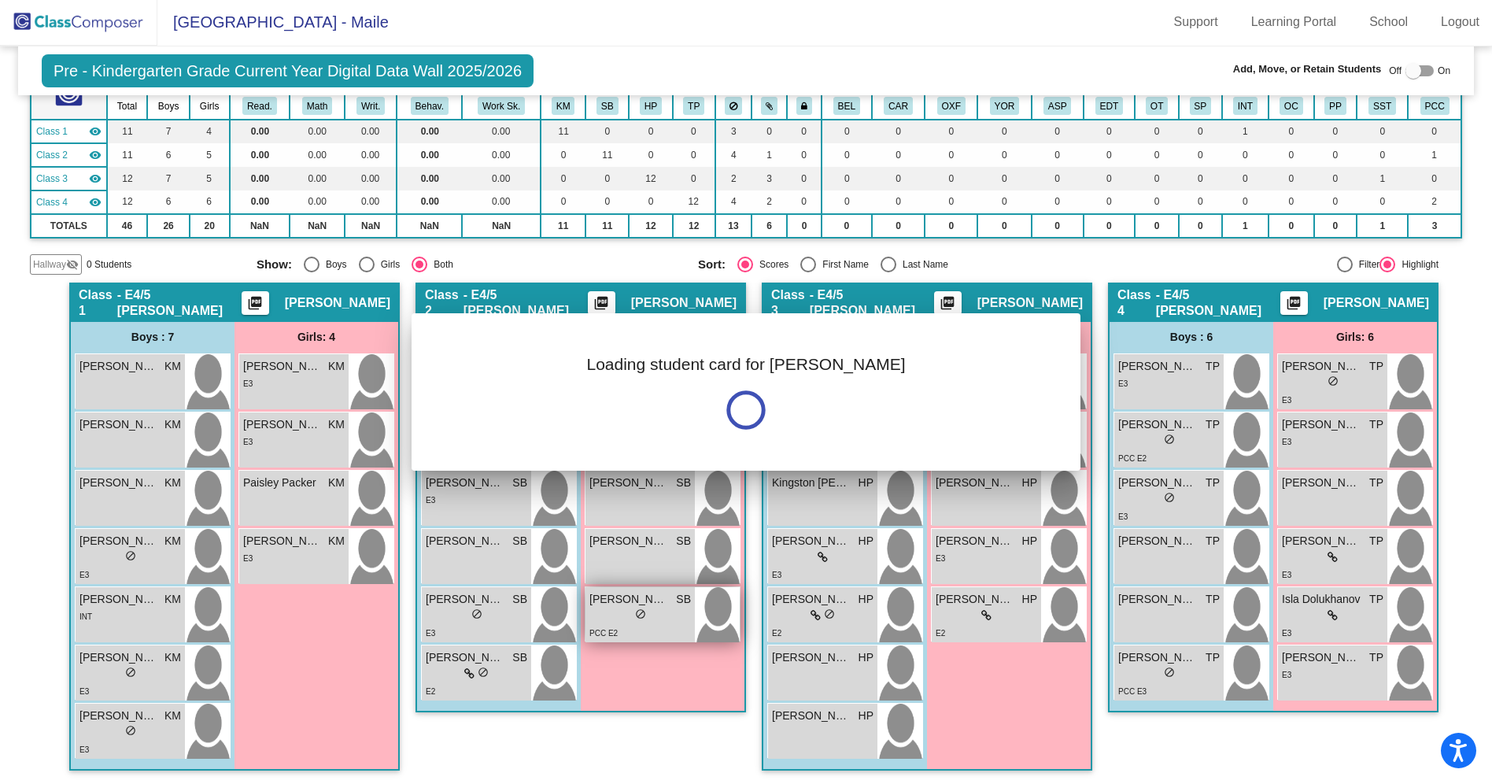
scroll to position [0, 0]
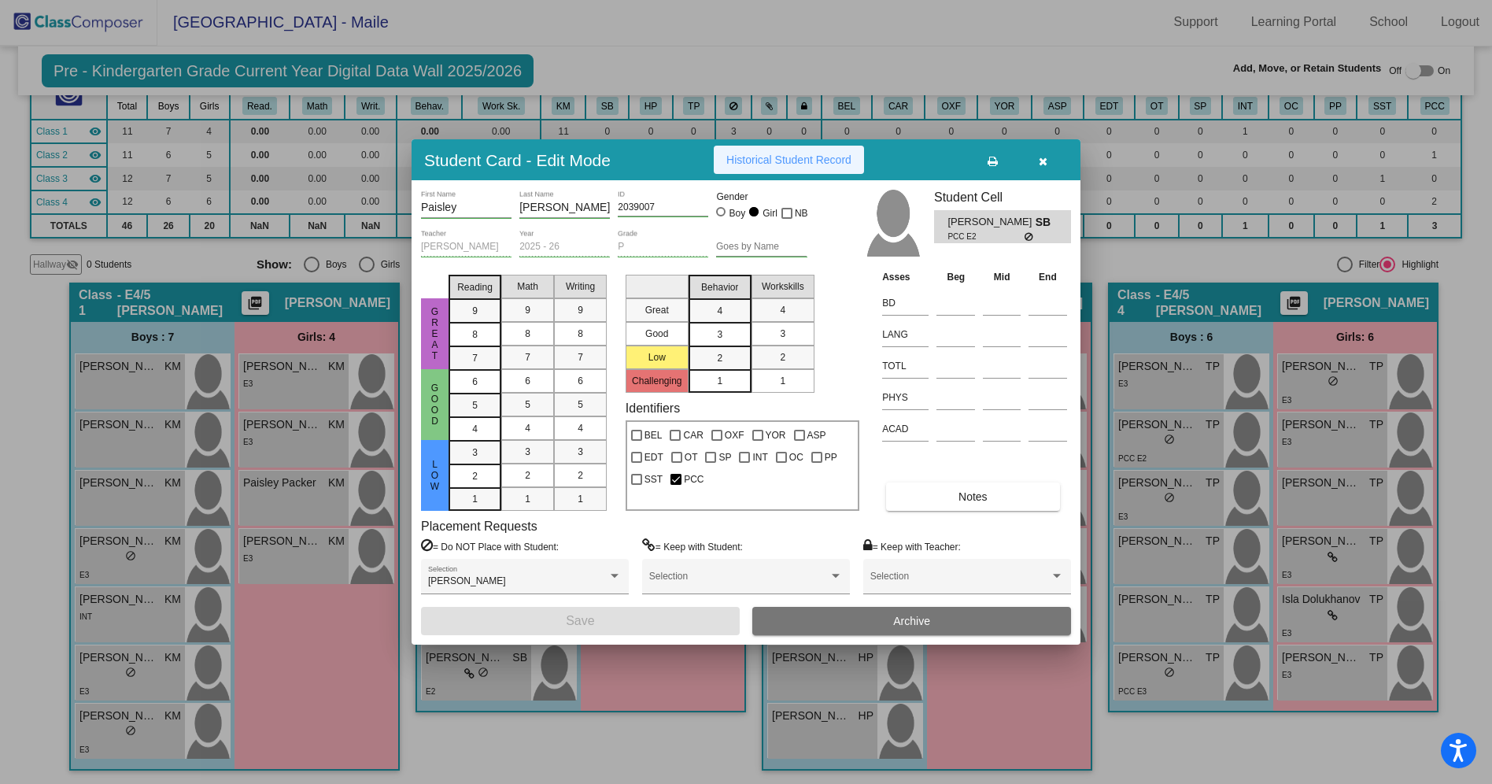
click at [807, 161] on span "Historical Student Record" at bounding box center [788, 159] width 125 height 13
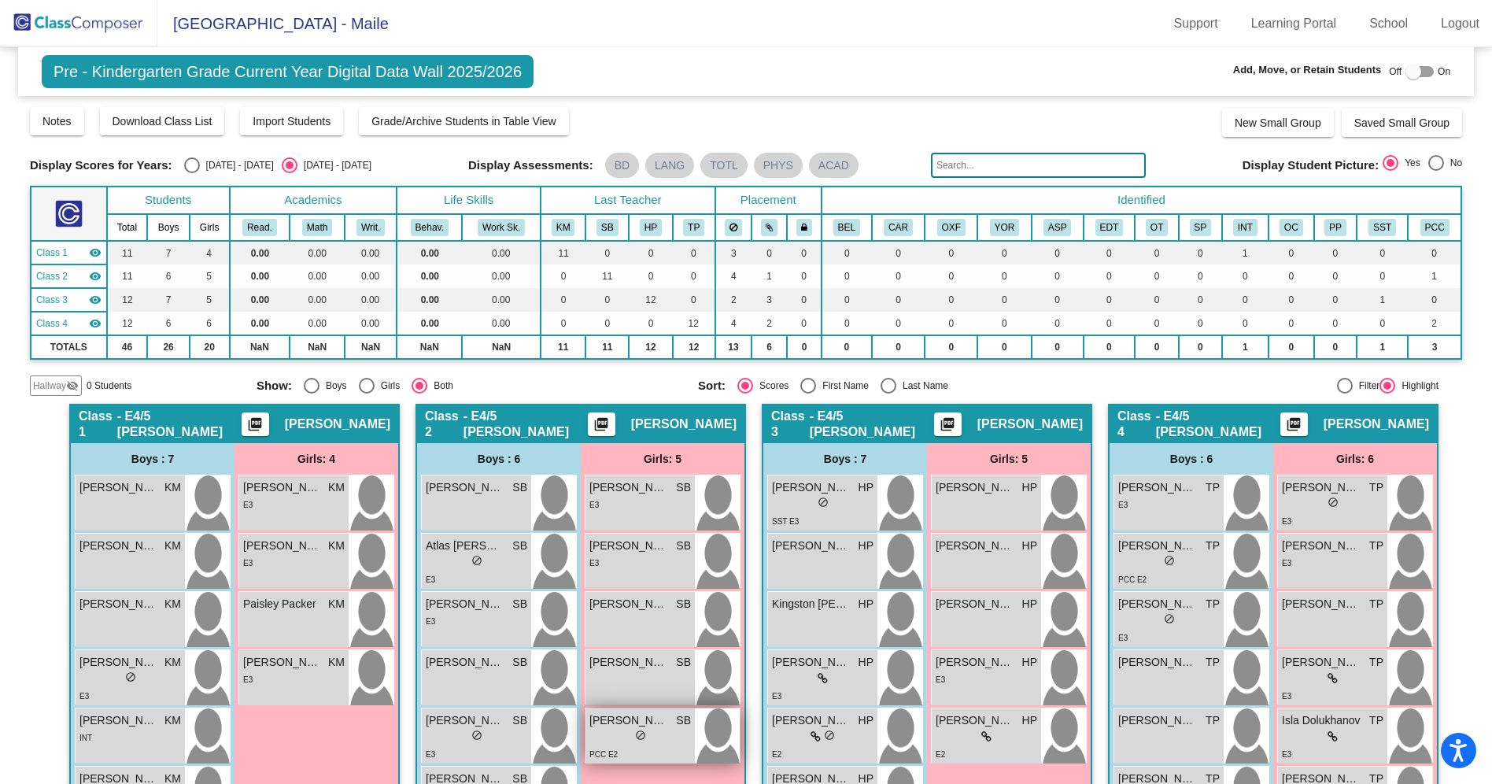
click at [647, 731] on div "lock do_not_disturb_alt" at bounding box center [639, 736] width 101 height 17
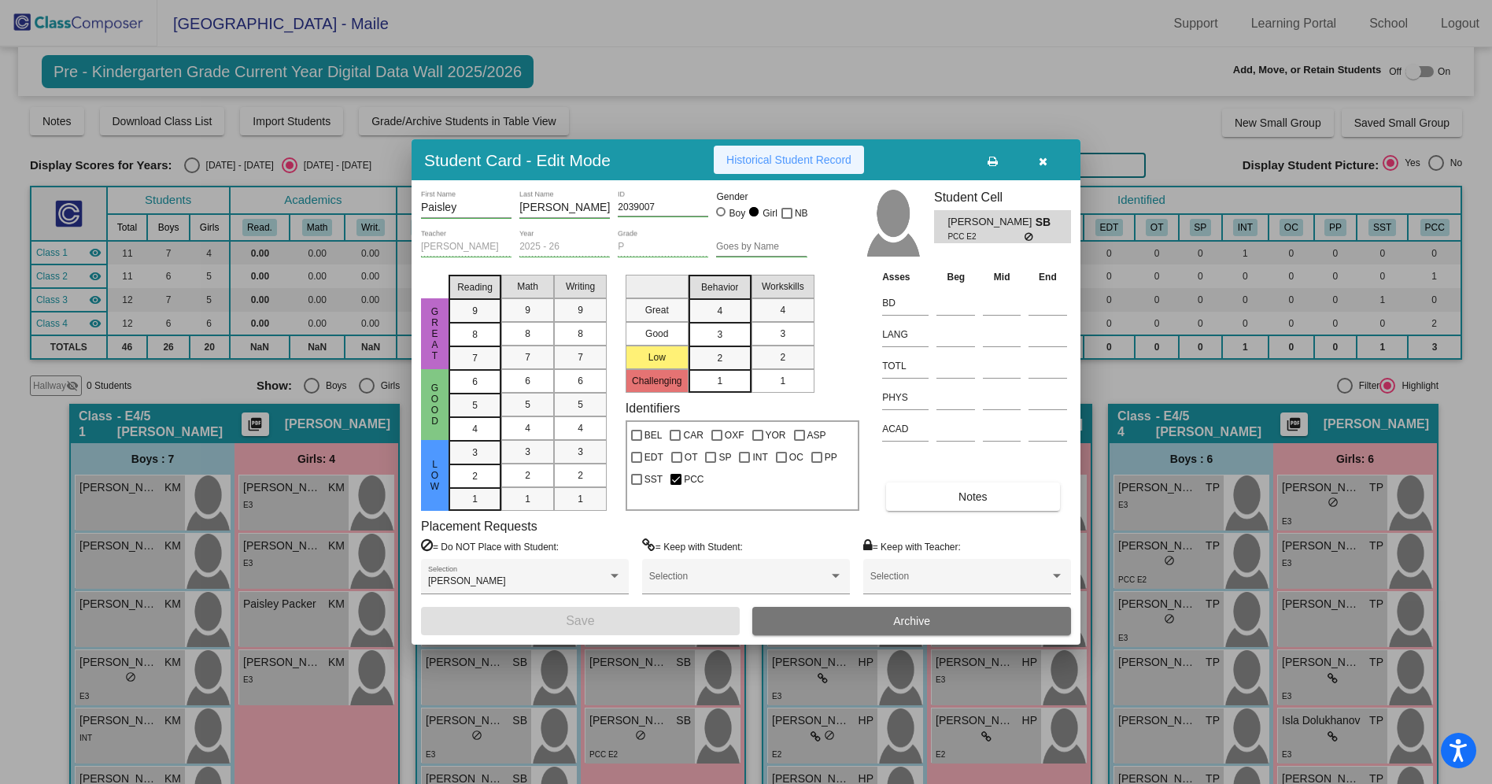
click at [835, 155] on span "Historical Student Record" at bounding box center [788, 159] width 125 height 13
click at [1038, 159] on icon "button" at bounding box center [1042, 161] width 9 height 11
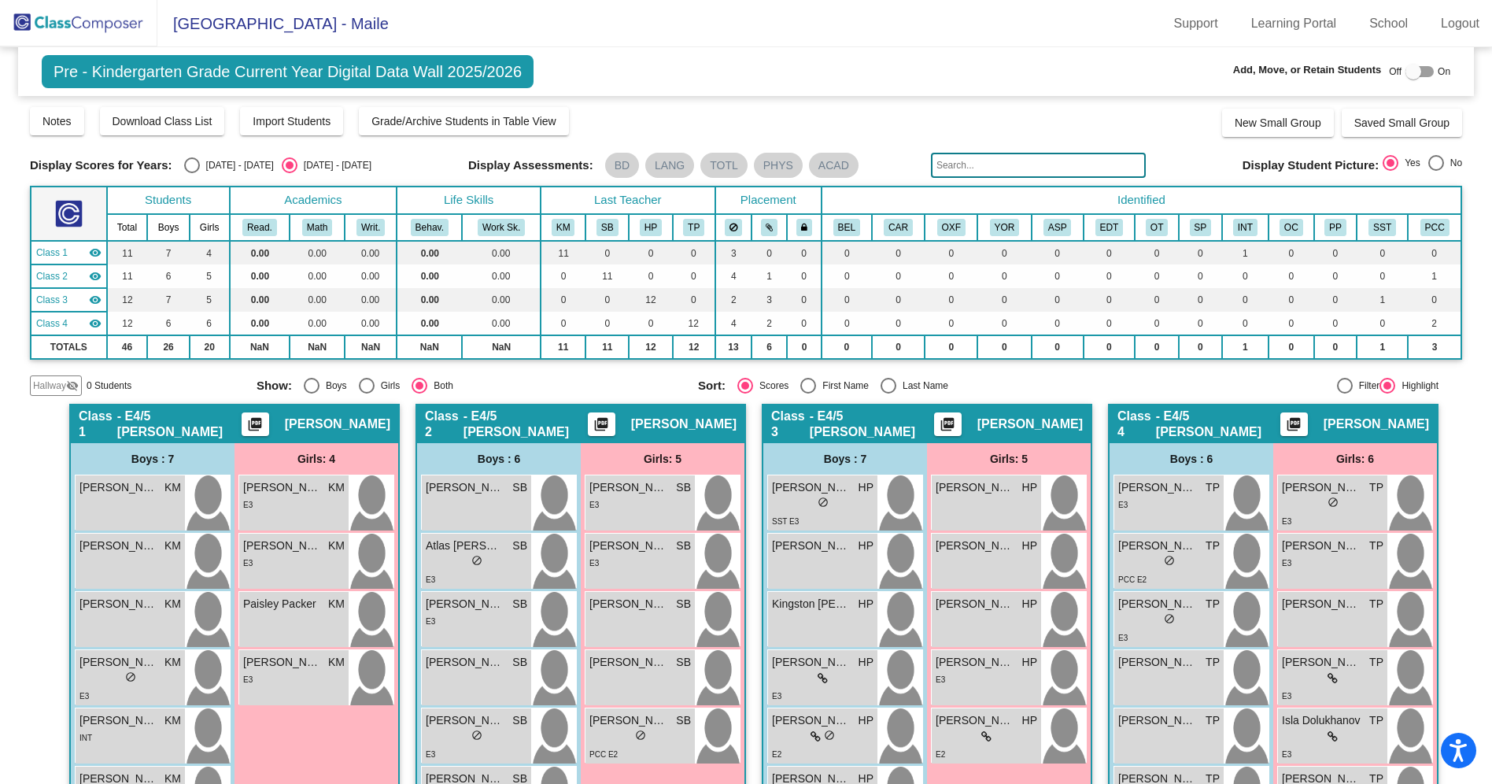
click at [96, 30] on img at bounding box center [78, 23] width 157 height 46
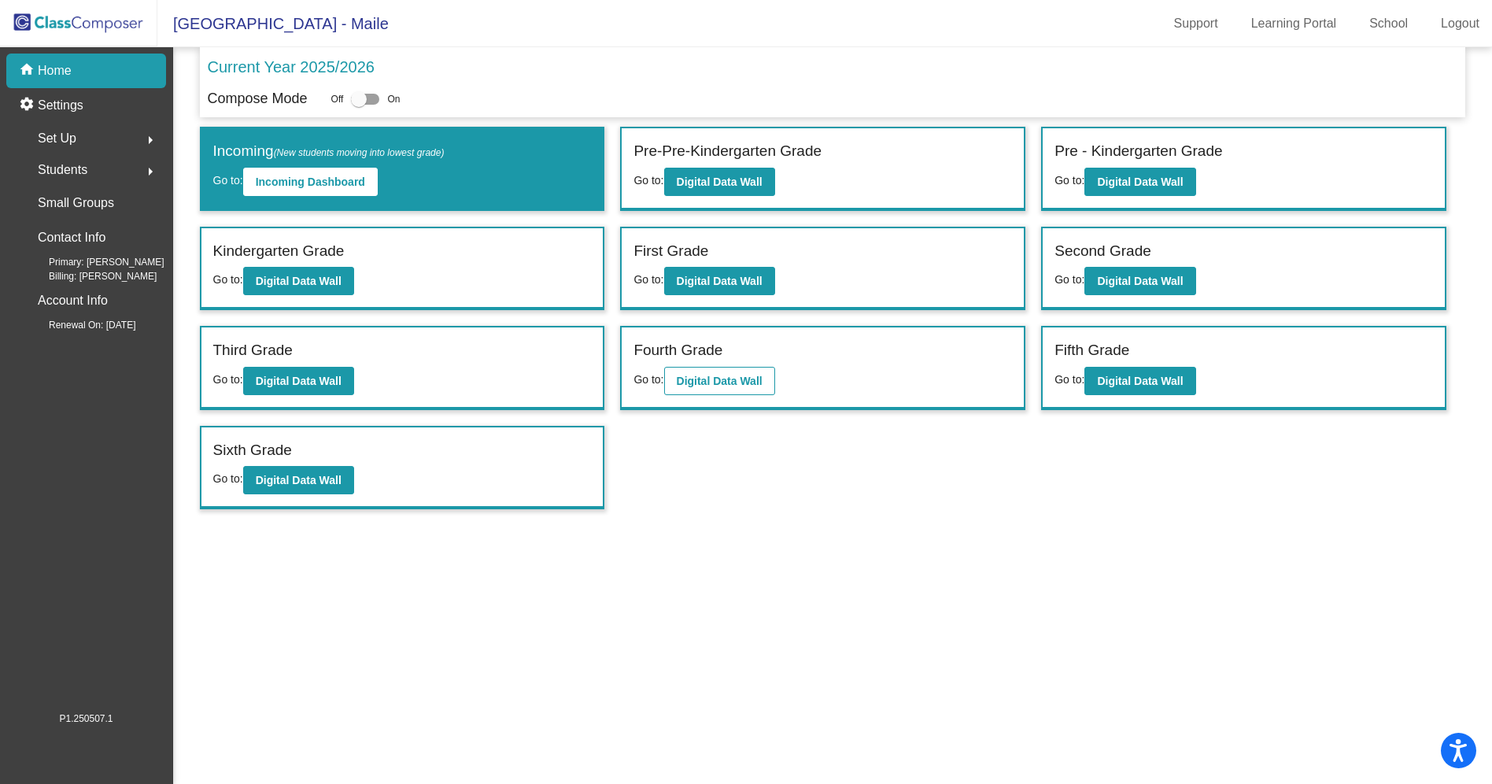
click at [760, 378] on b "Digital Data Wall" at bounding box center [720, 380] width 86 height 13
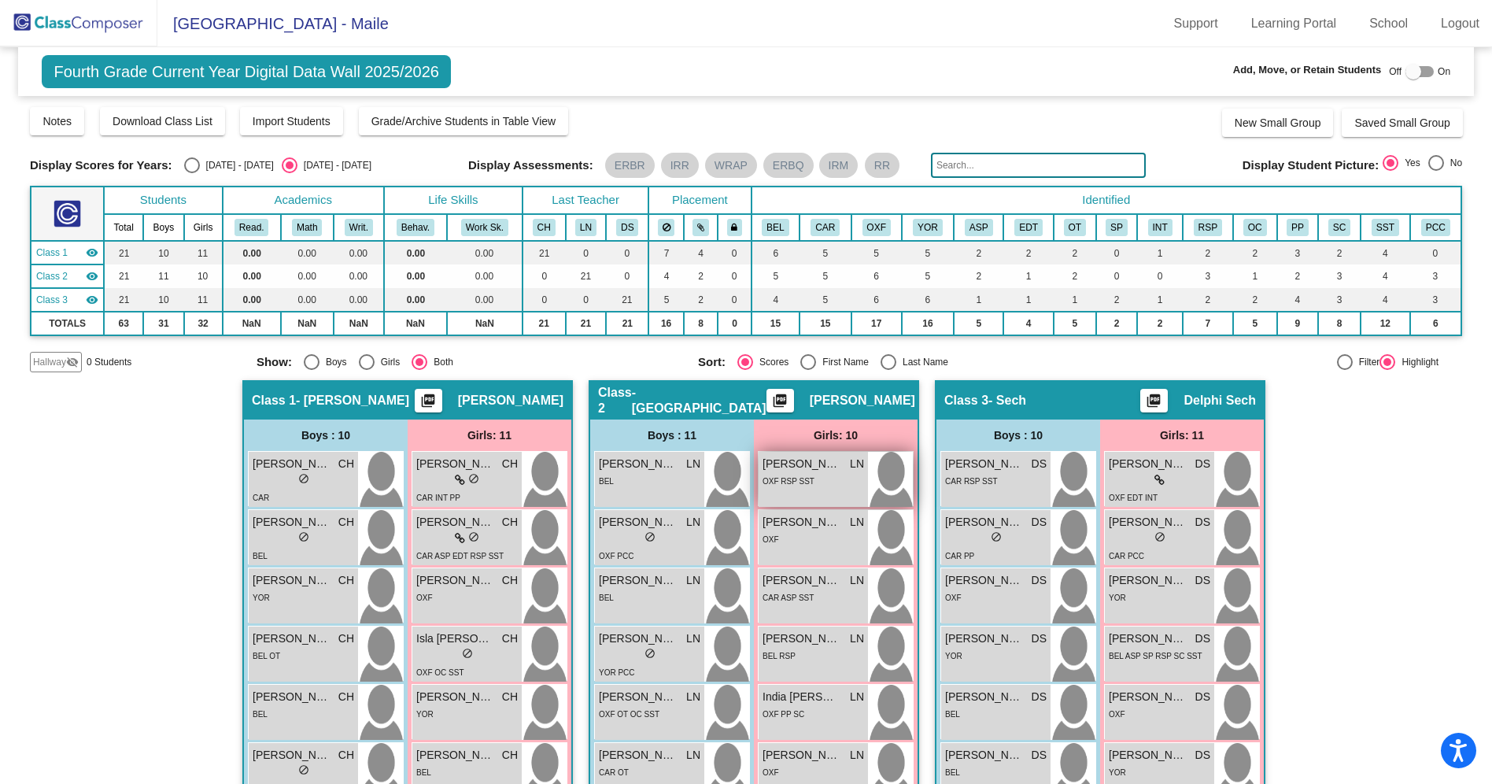
click at [819, 486] on div "OXF RSP SST" at bounding box center [812, 480] width 101 height 17
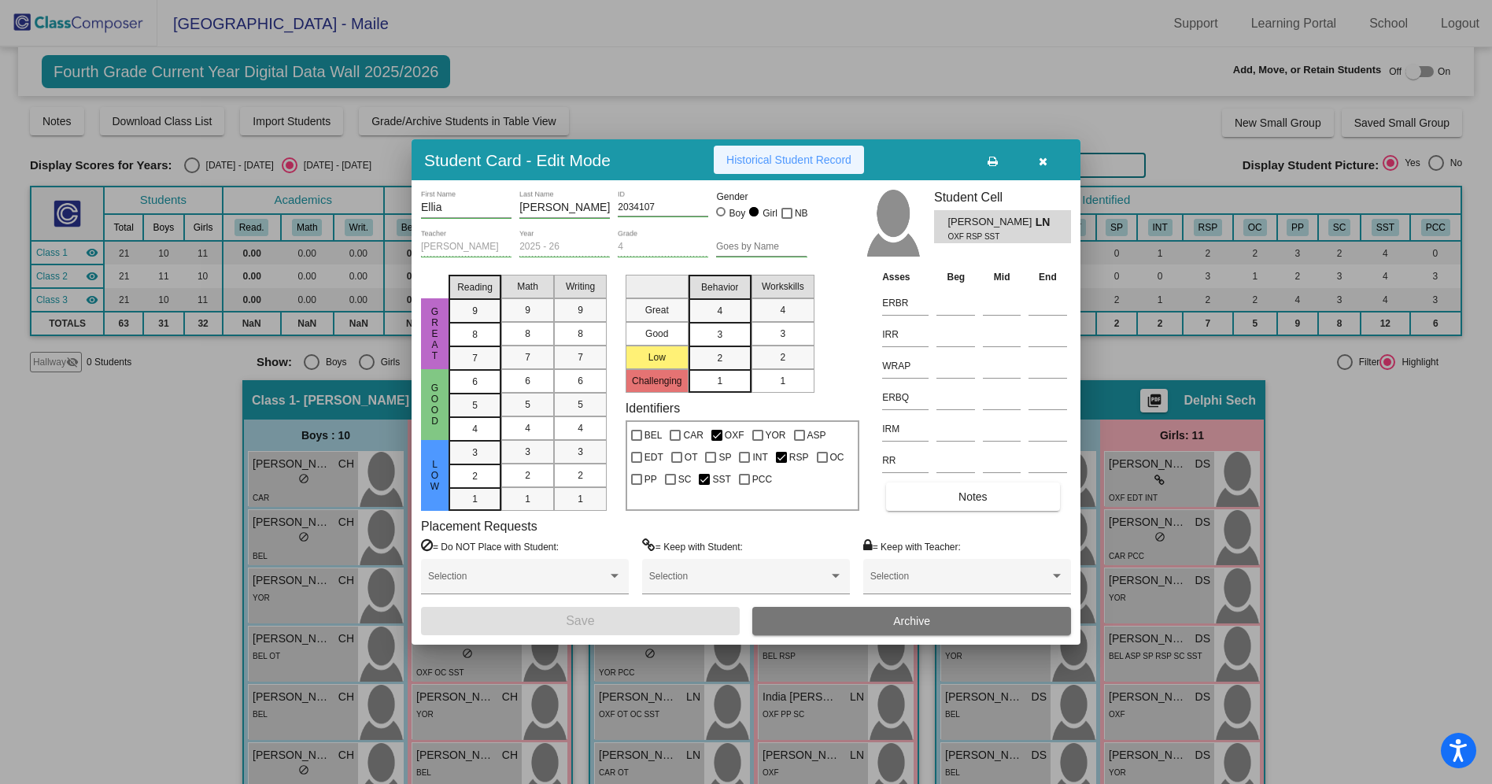
click at [848, 157] on span "Historical Student Record" at bounding box center [788, 159] width 125 height 13
click at [1048, 162] on button "button" at bounding box center [1042, 160] width 50 height 28
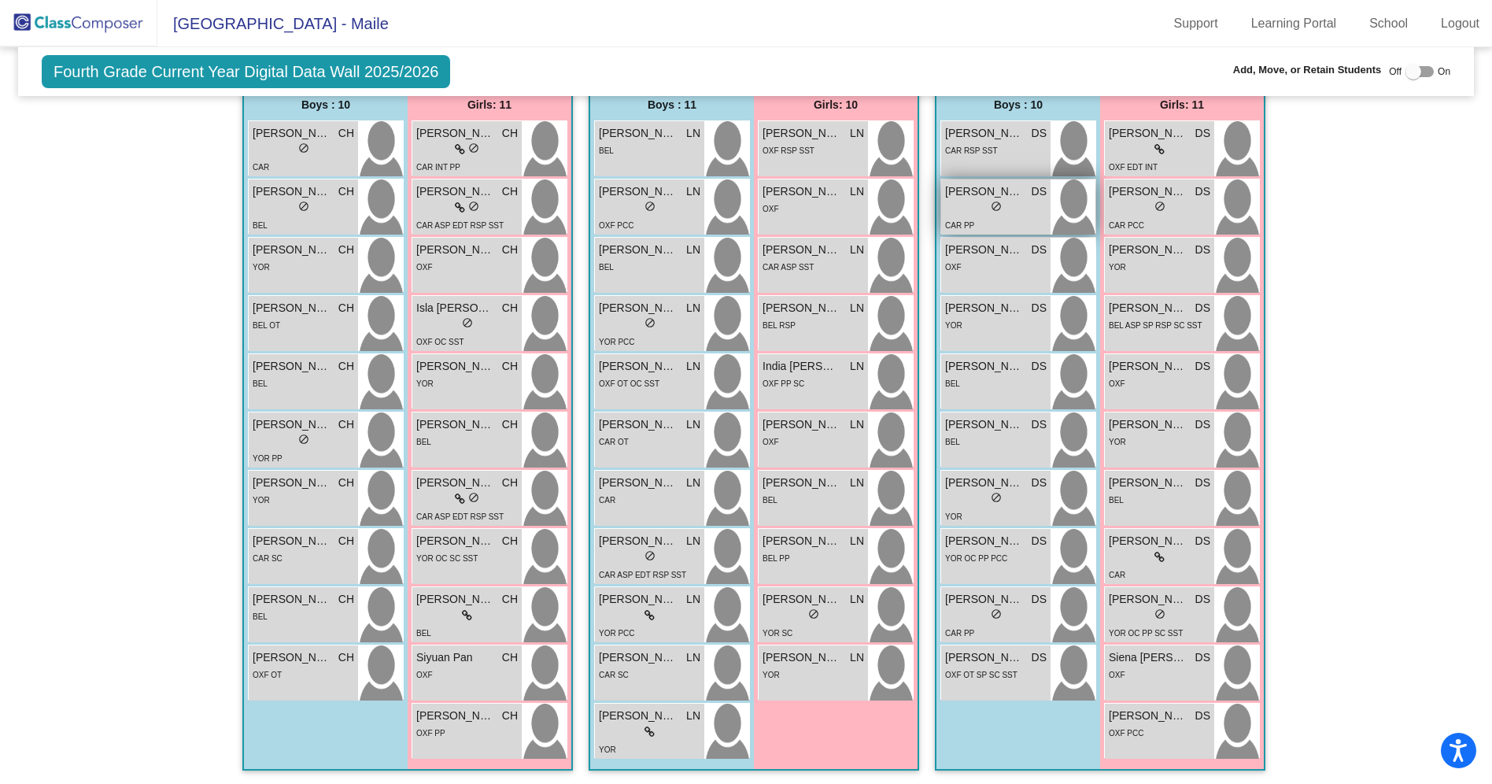
scroll to position [329, 0]
click at [1131, 614] on div "lock do_not_disturb_alt" at bounding box center [1158, 617] width 101 height 17
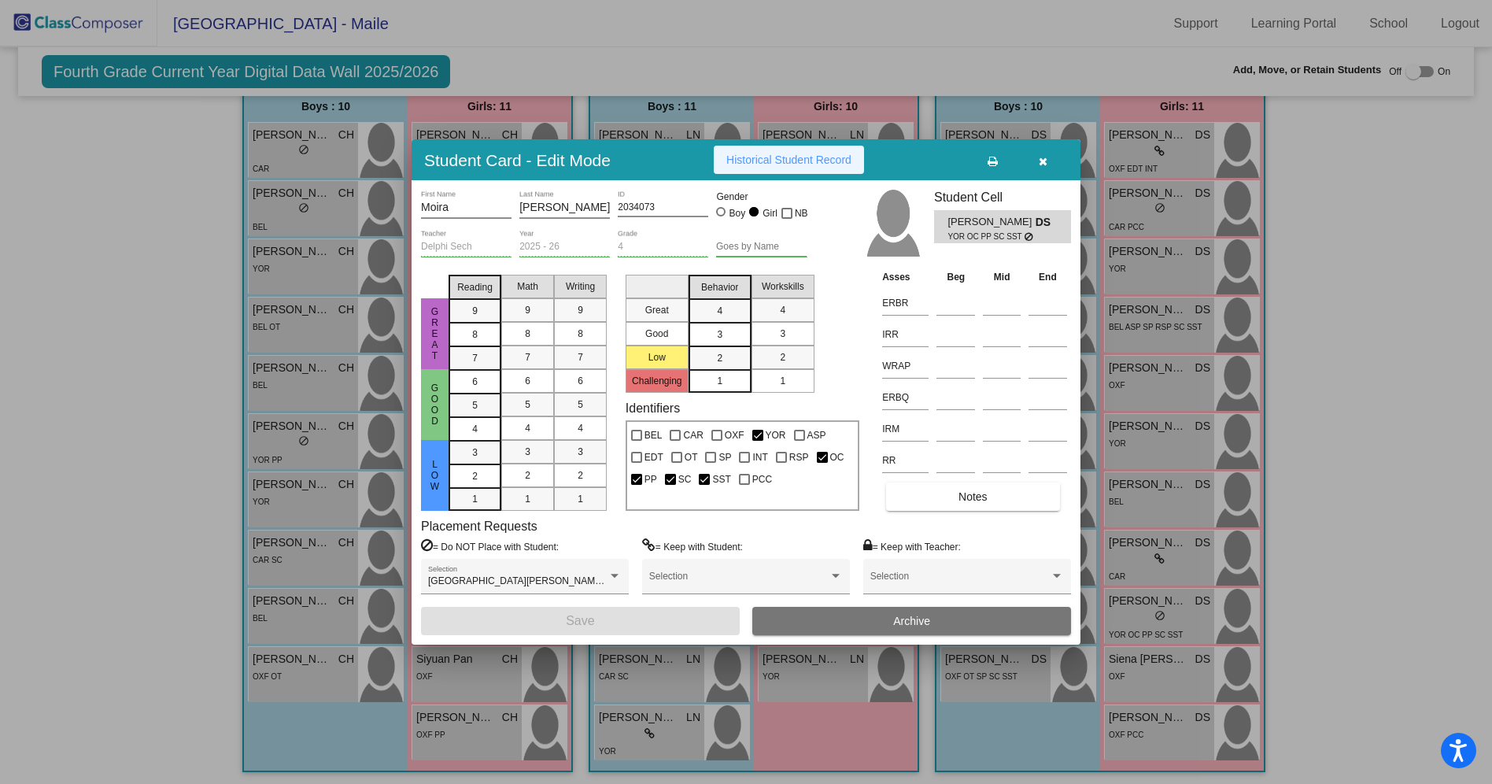
click at [760, 159] on span "Historical Student Record" at bounding box center [788, 159] width 125 height 13
